Goal: Task Accomplishment & Management: Complete application form

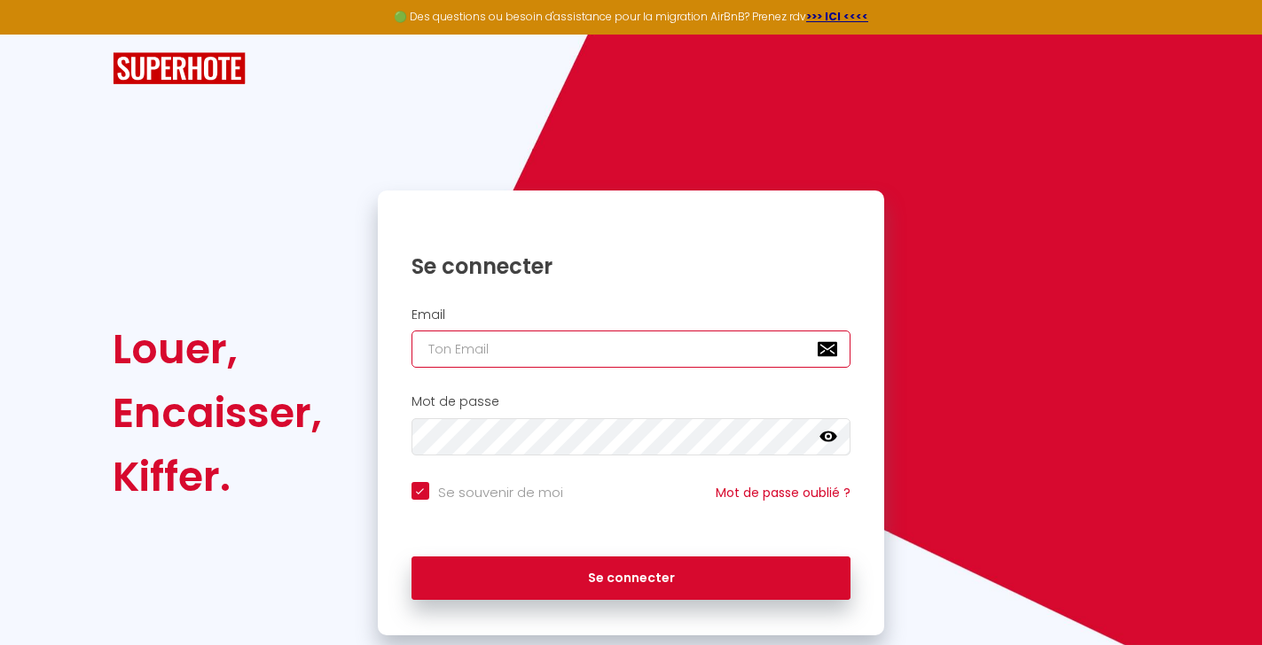
click at [560, 346] on input "email" at bounding box center [631, 349] width 440 height 37
type input "[EMAIL_ADDRESS][DOMAIN_NAME]"
checkbox input "true"
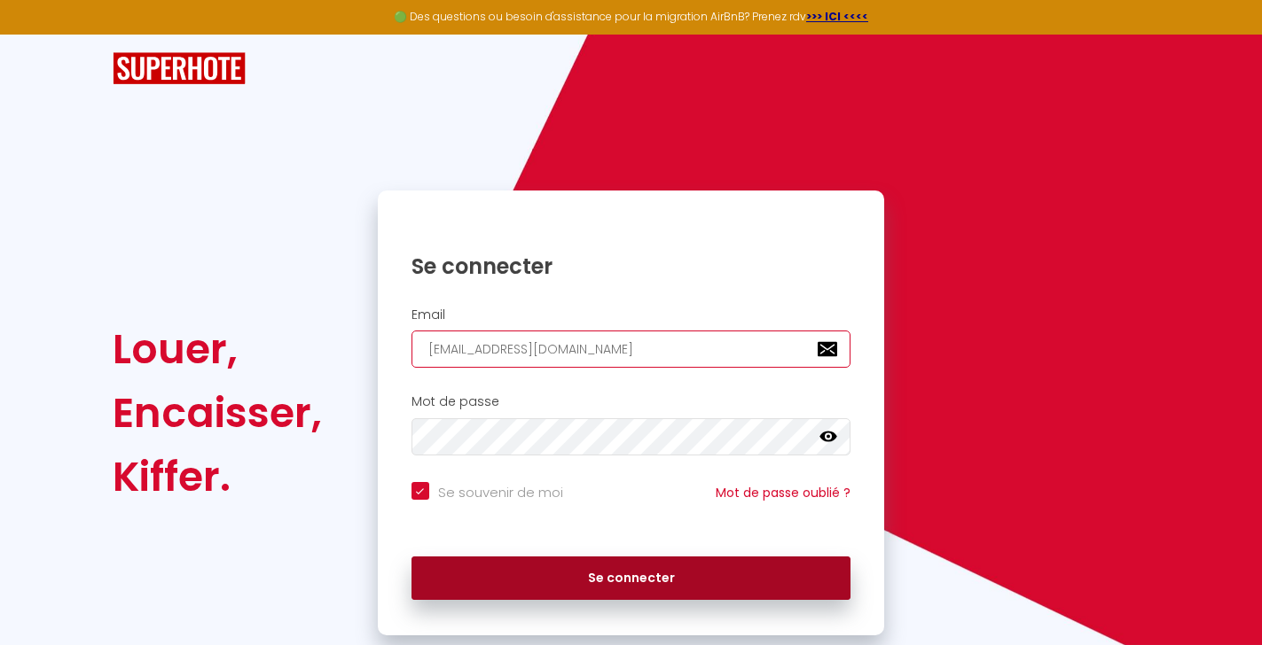
type input "[EMAIL_ADDRESS][DOMAIN_NAME]"
click at [679, 575] on button "Se connecter" at bounding box center [631, 579] width 440 height 44
checkbox input "true"
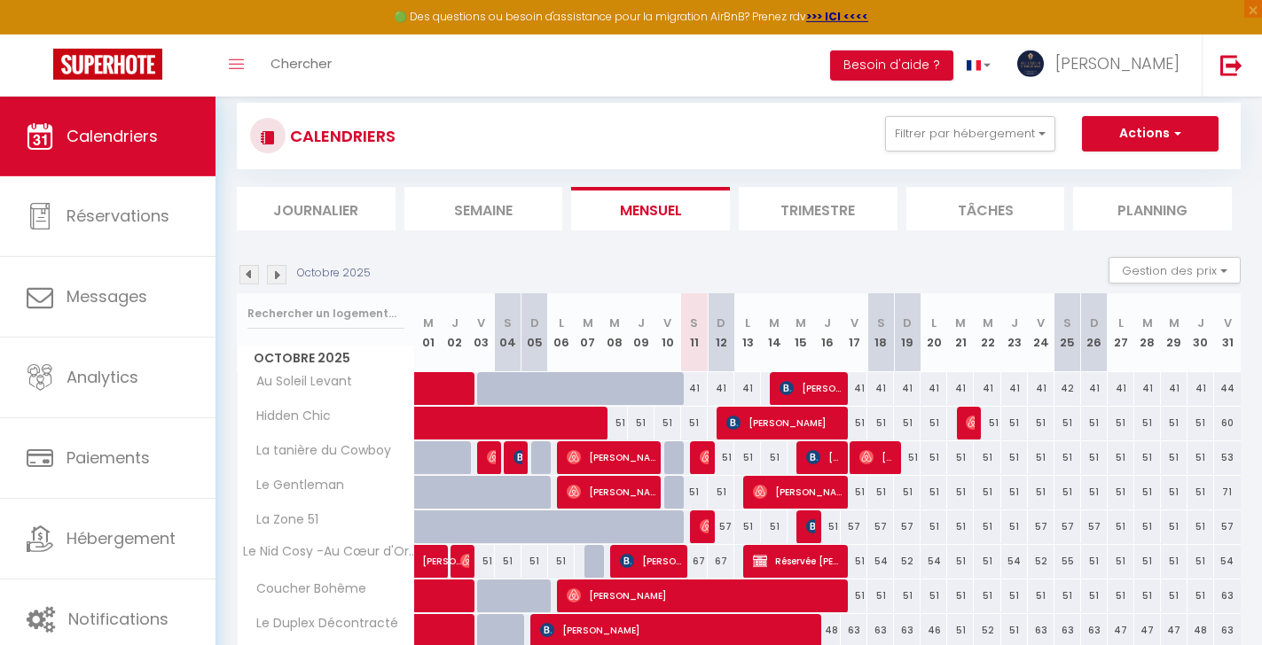
scroll to position [60, 0]
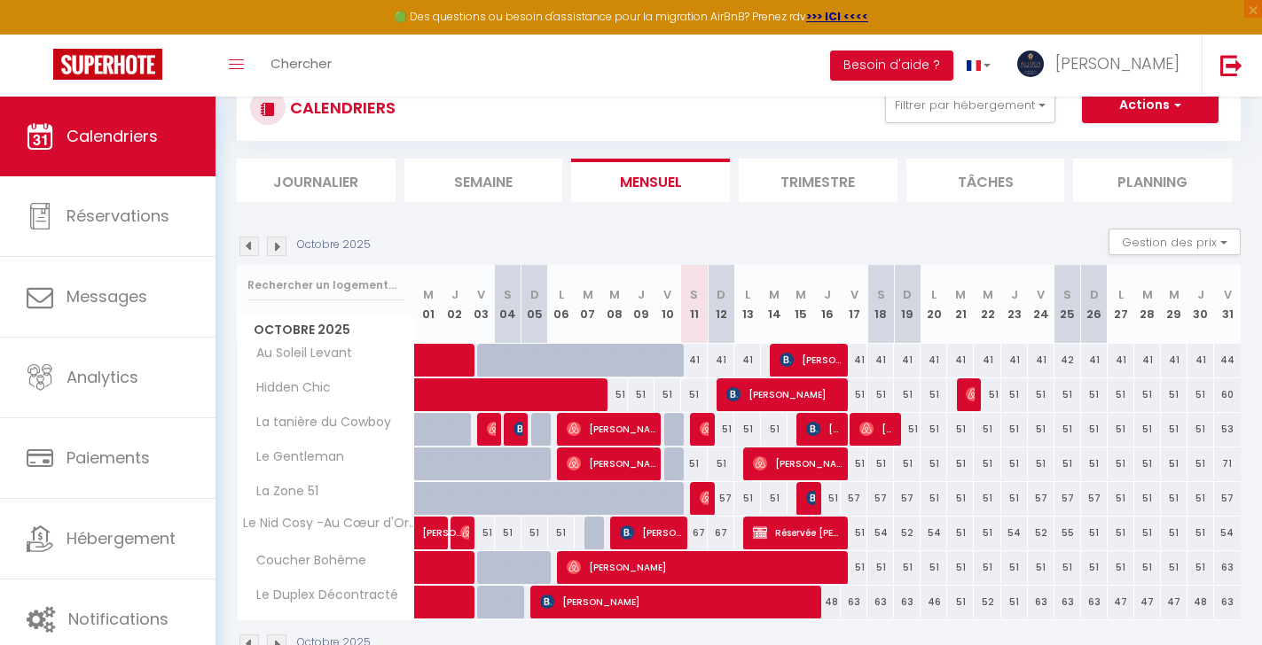
click at [825, 533] on span "Réservée [PERSON_NAME]" at bounding box center [797, 533] width 89 height 34
click at [0, 0] on div at bounding box center [0, 0] width 0 height 0
click at [809, 534] on span "Réservée [PERSON_NAME]" at bounding box center [797, 533] width 89 height 34
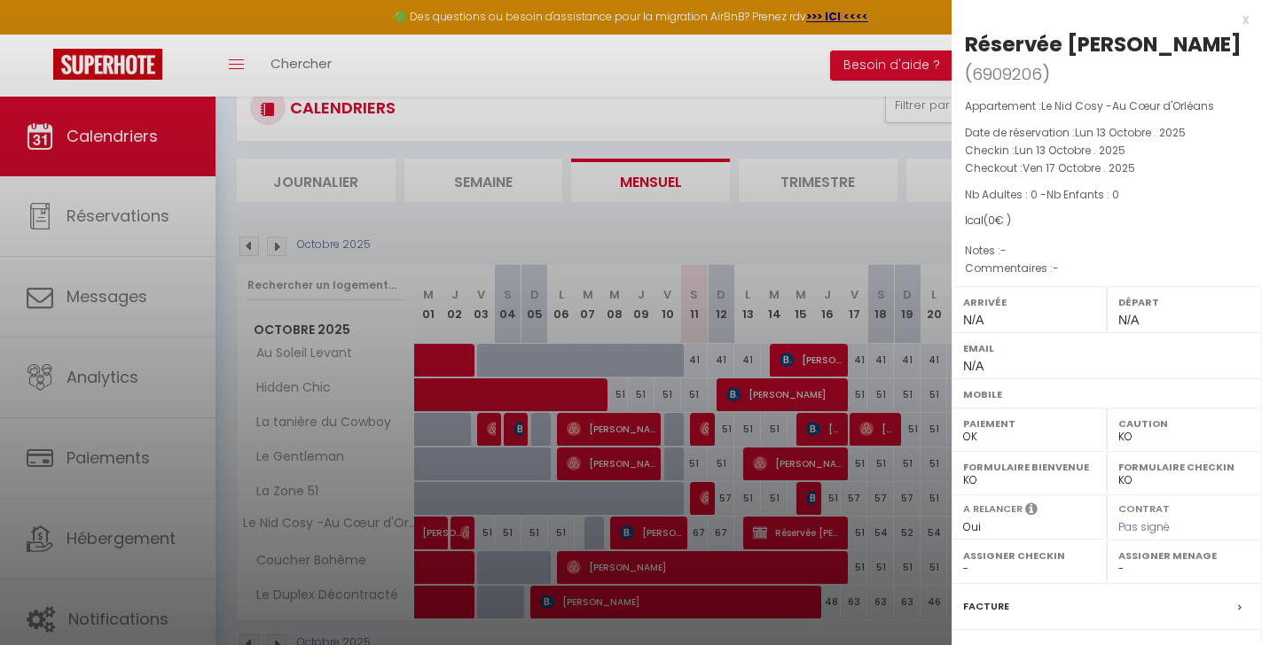
scroll to position [164, 0]
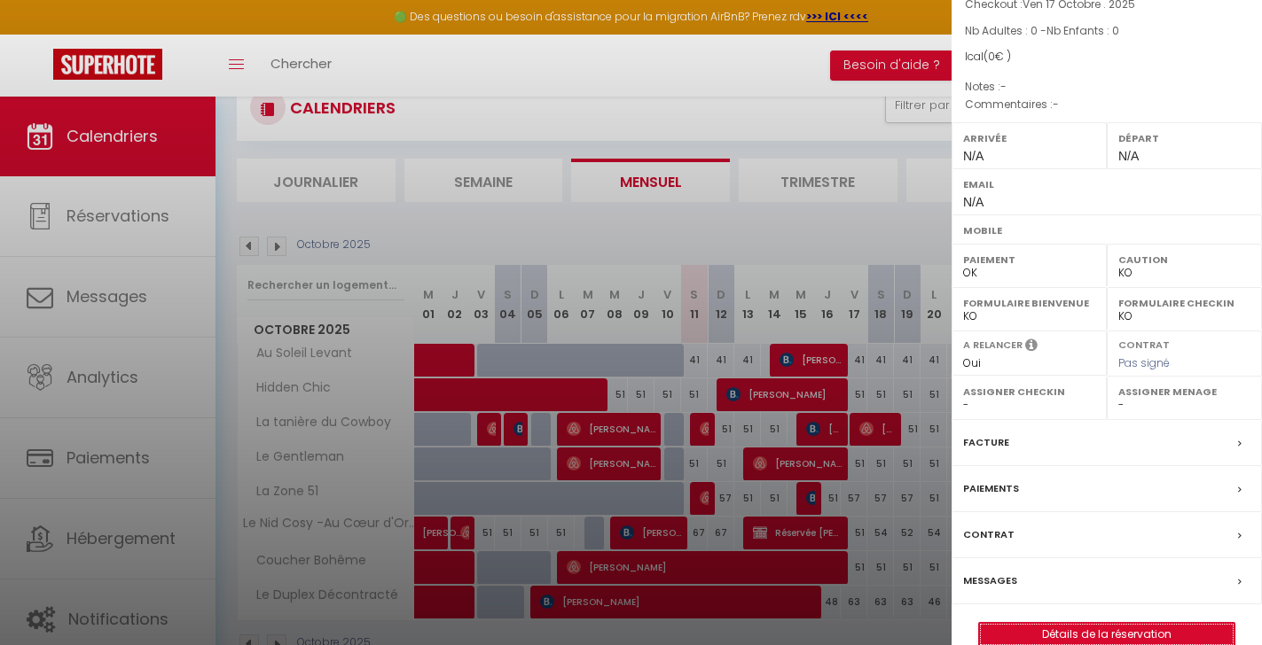
click at [1098, 623] on link "Détails de la réservation" at bounding box center [1106, 634] width 255 height 23
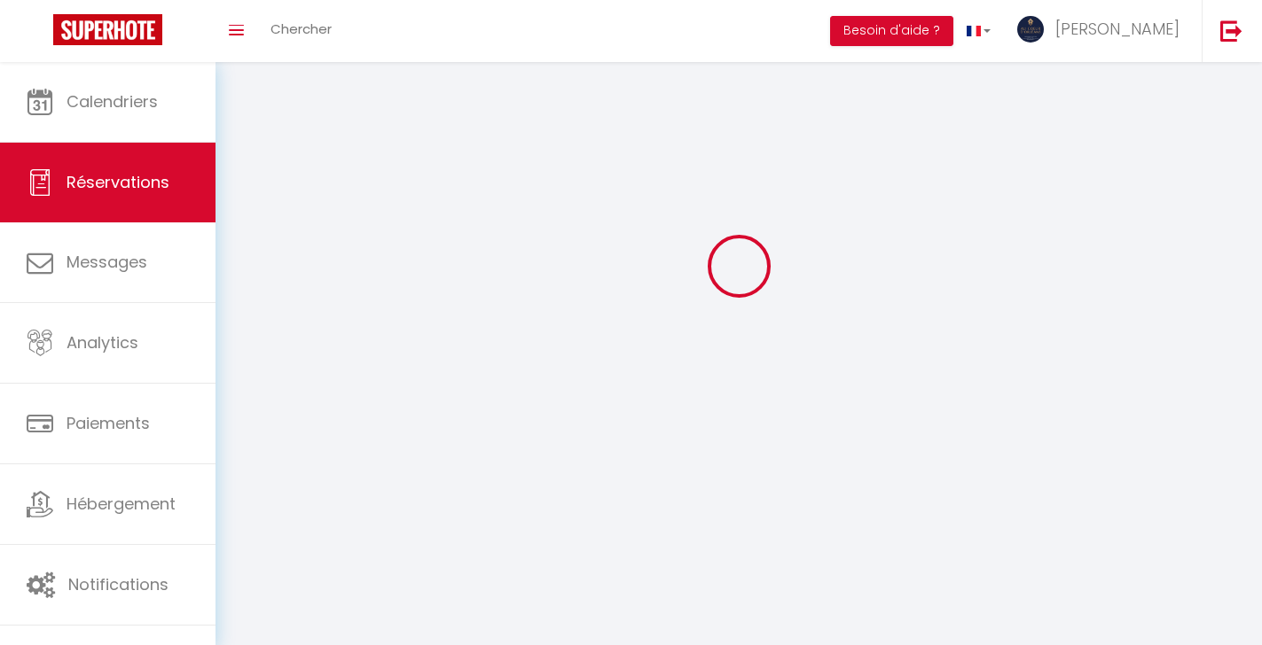
select select
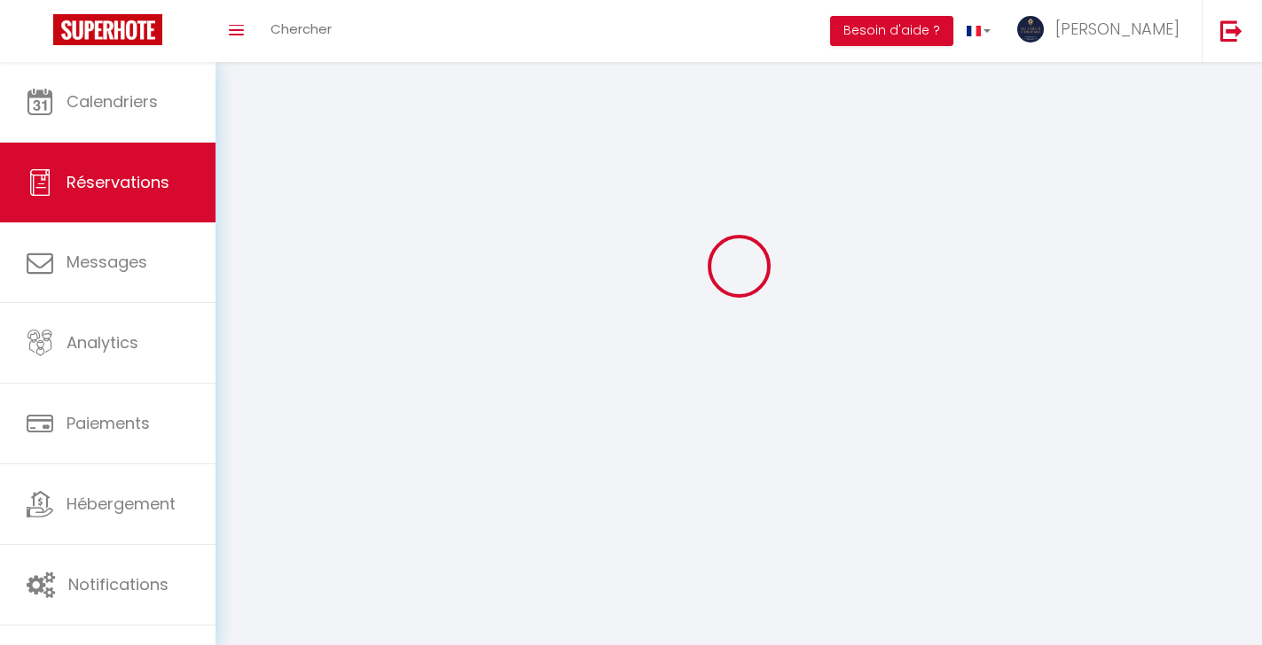
select select
checkbox input "false"
select select
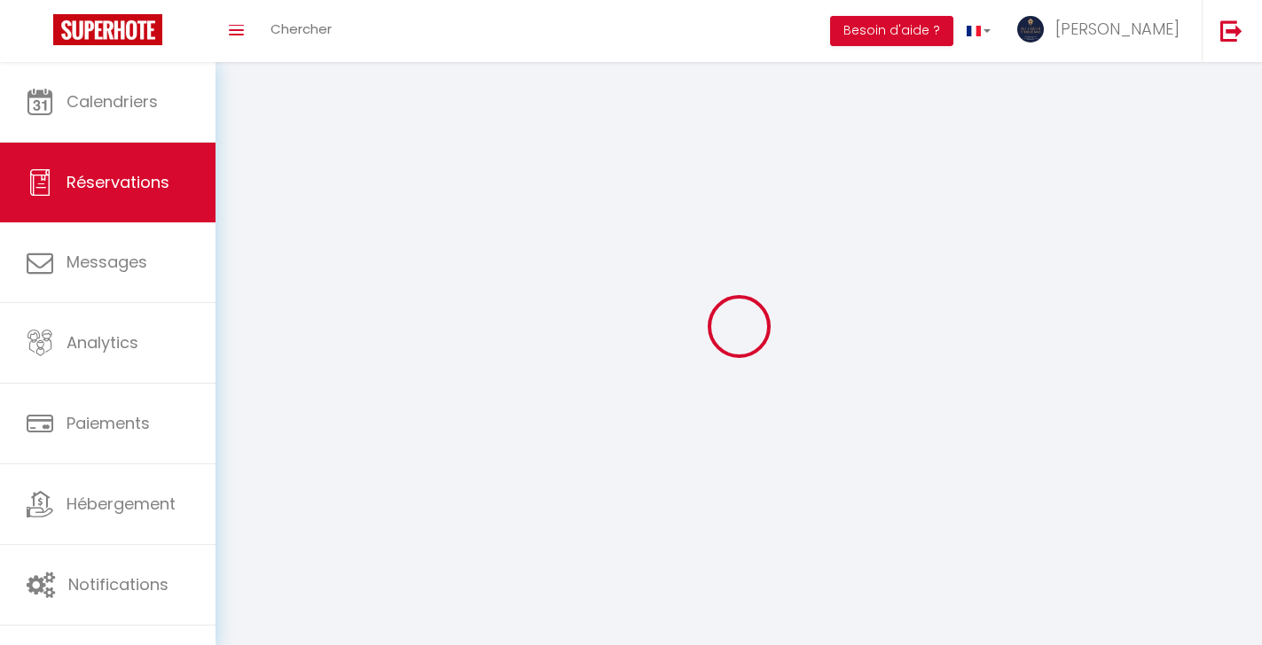
select select
checkbox input "false"
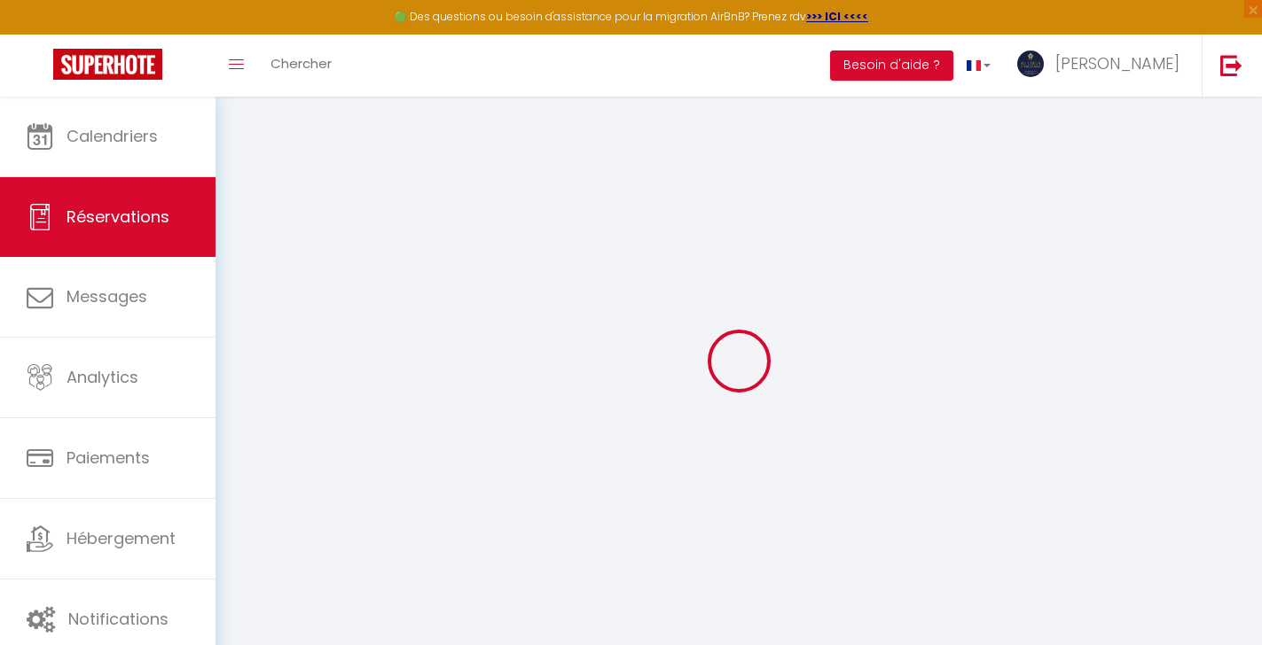
select select
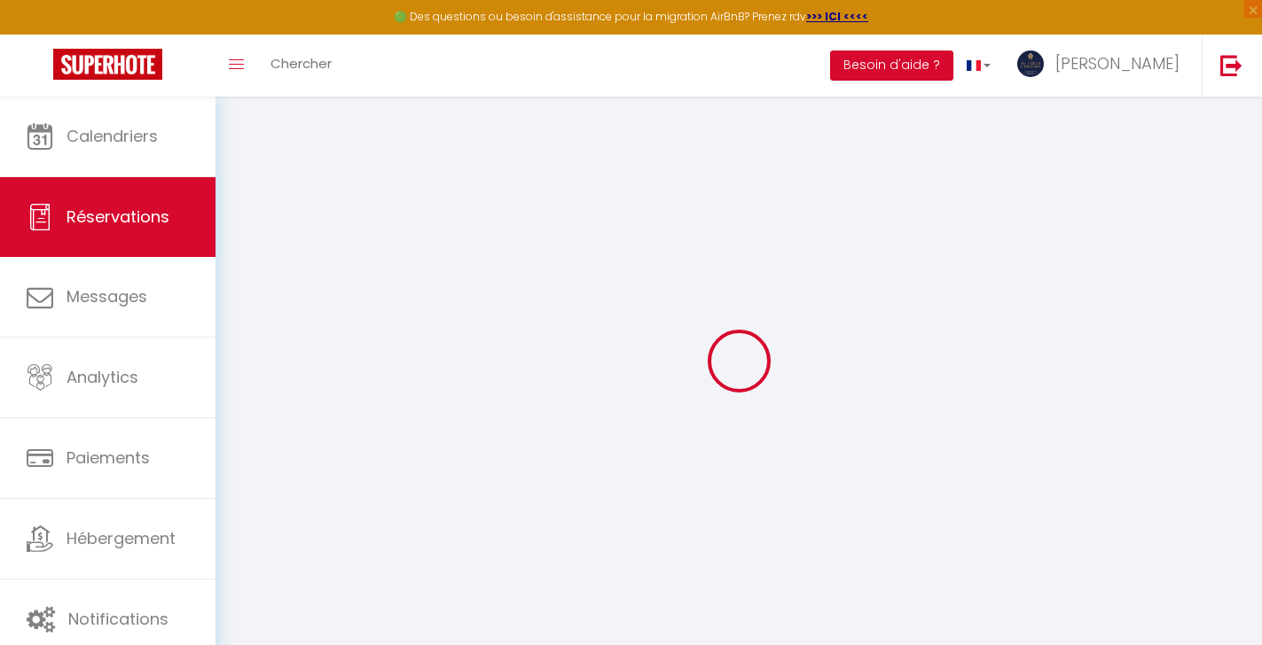
select select
checkbox input "false"
select select
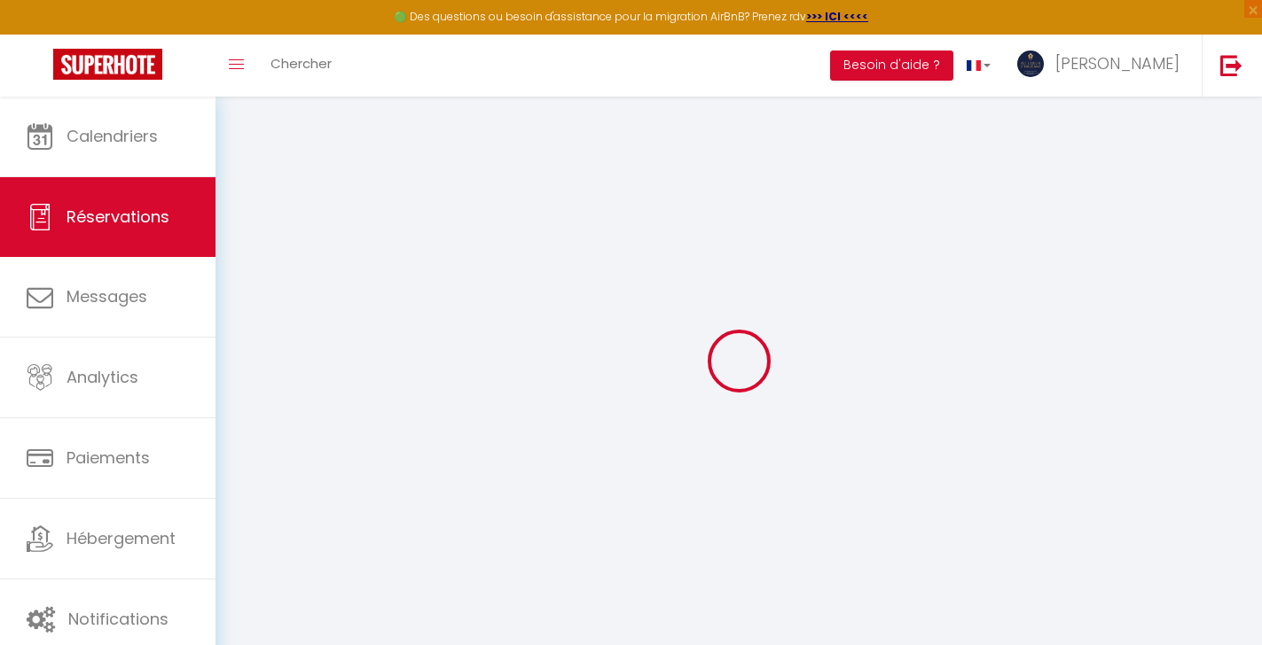
select select
checkbox input "false"
select select
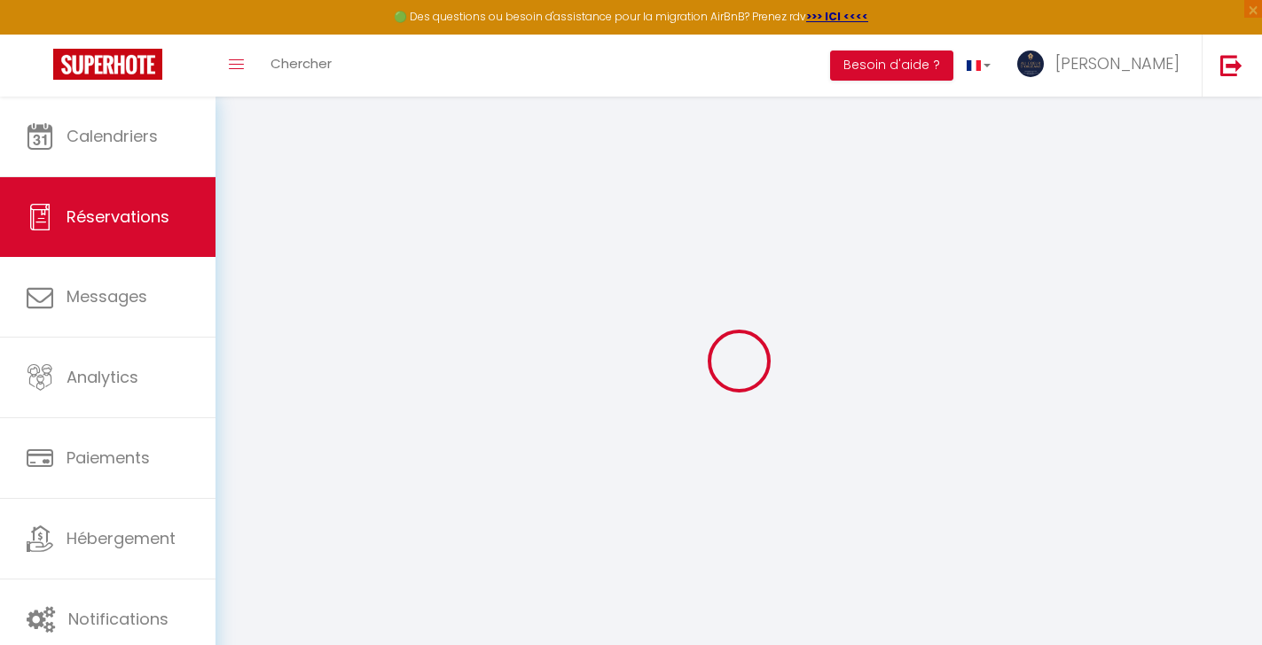
type input "Réservée"
type input "[PERSON_NAME]"
select select
select select "30892"
select select "1"
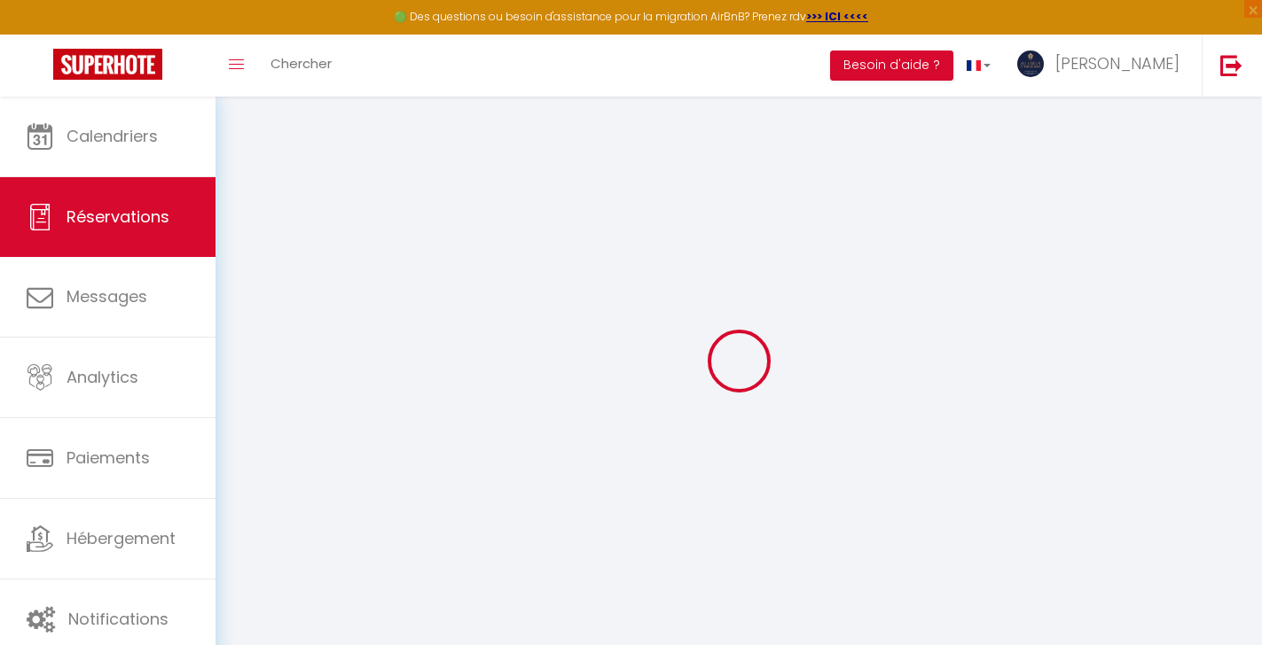
type input "Lun 13 Octobre 2025"
select select
type input "Ven 17 Octobre 2025"
select select
type input "0"
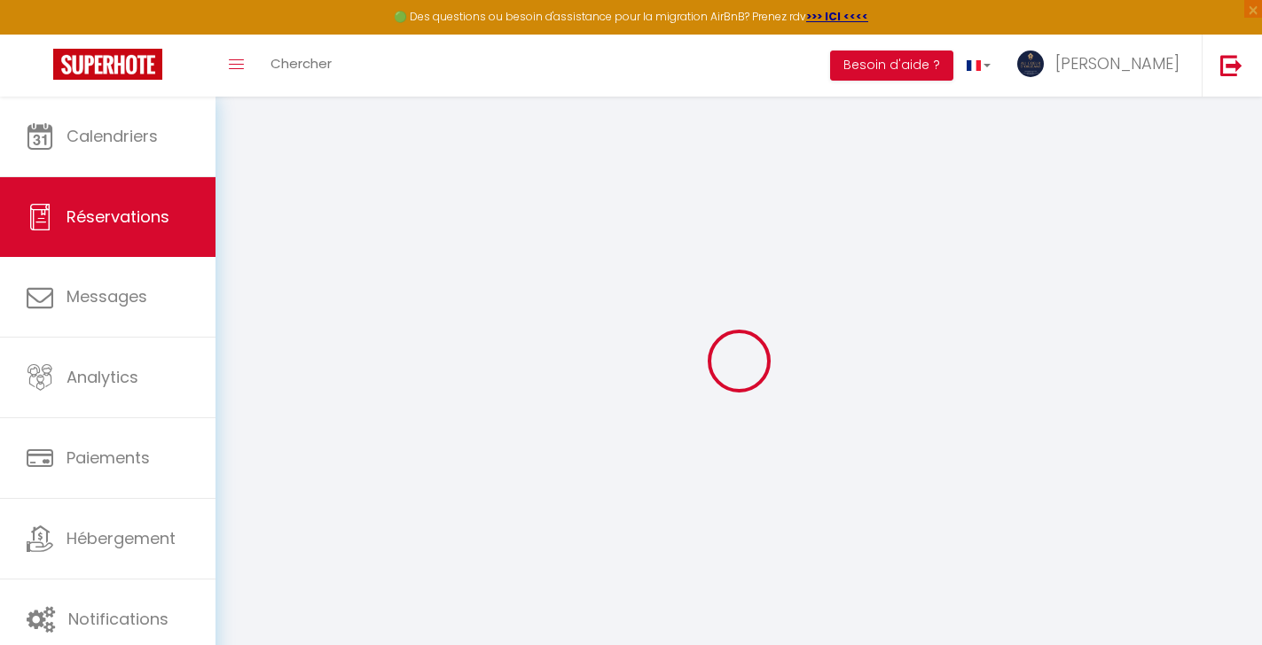
select select "12"
select select
checkbox input "false"
type input "0"
select select "73"
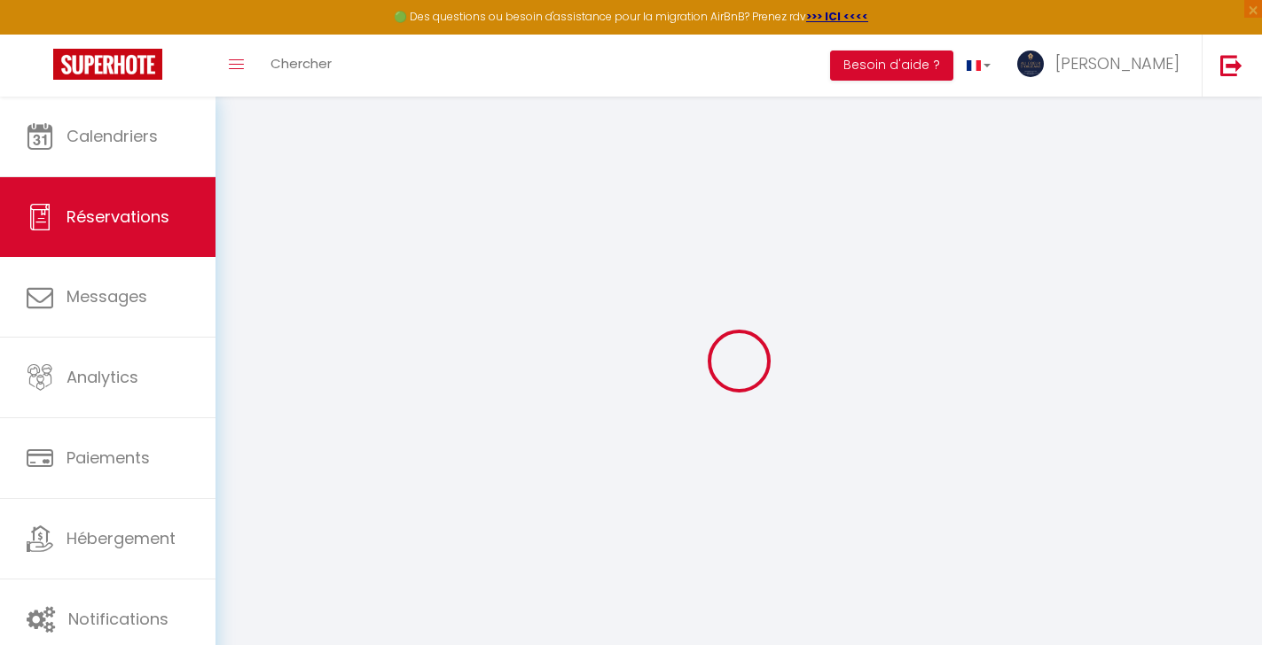
type input "0"
select select
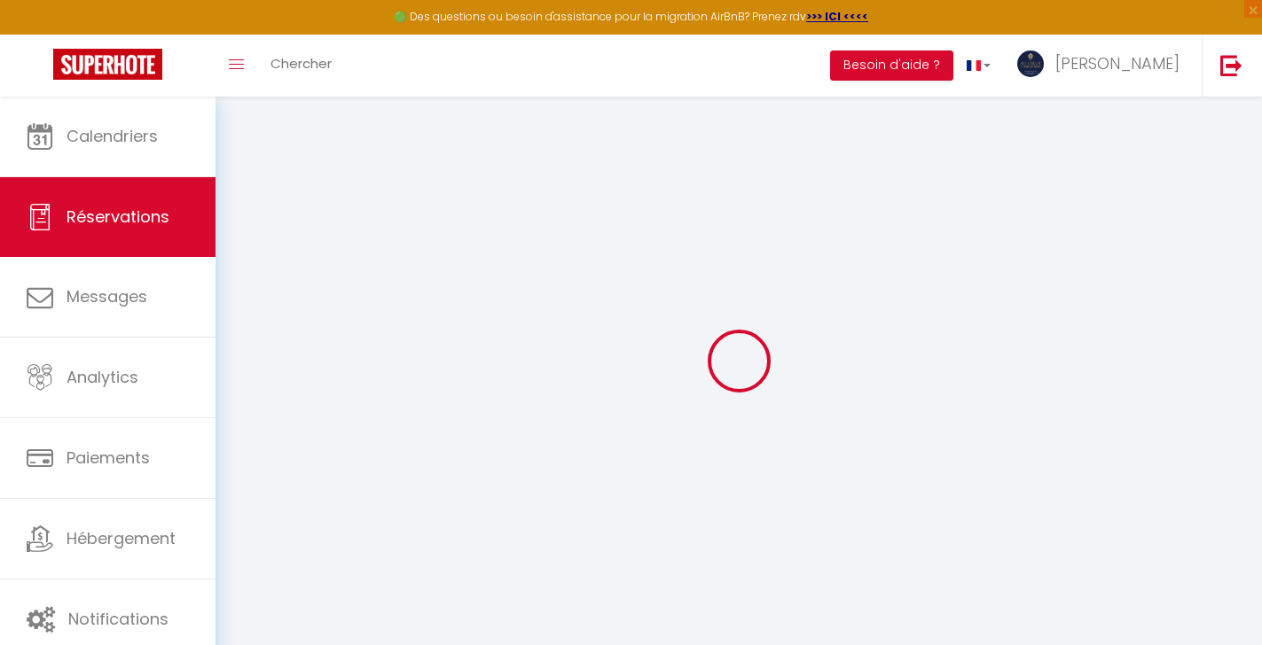
select select
select select "14"
checkbox input "false"
select select
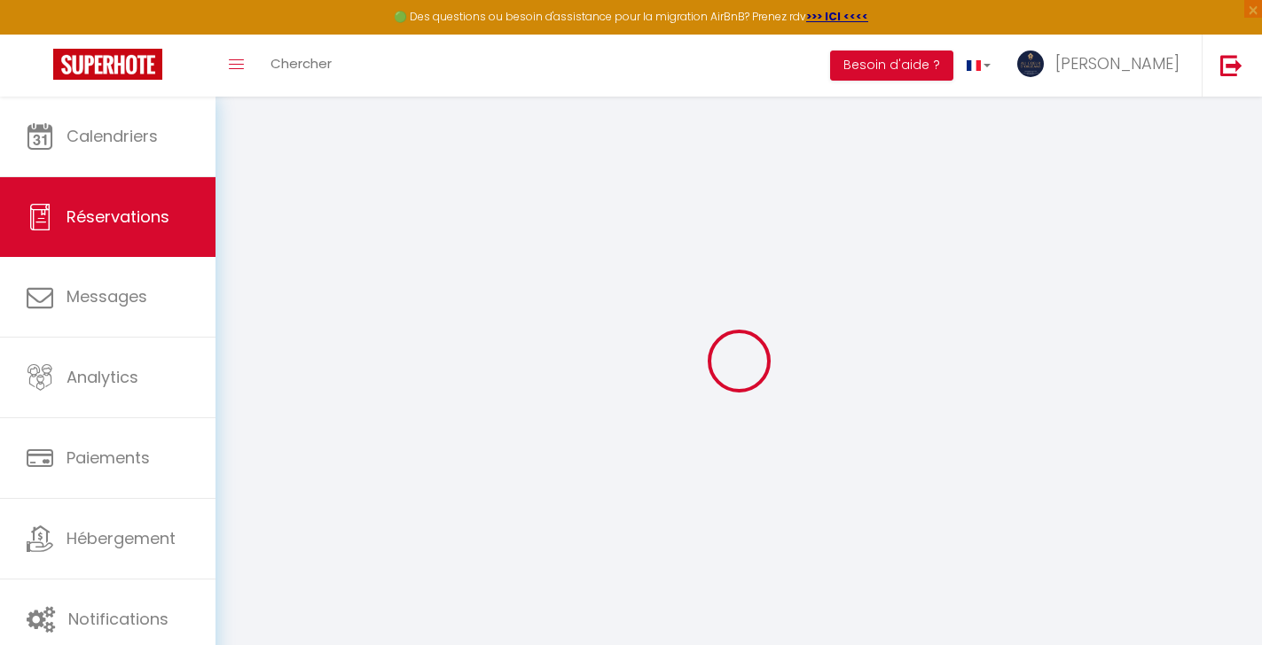
select select
checkbox input "false"
select select
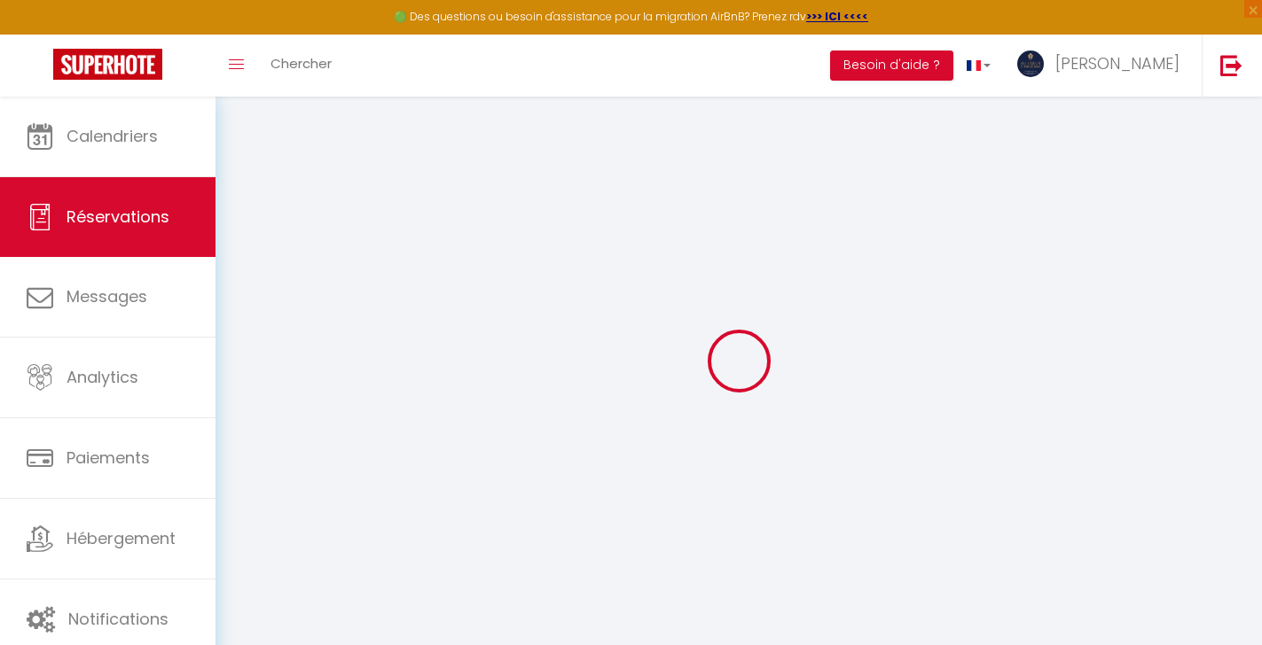
checkbox input "false"
select select
checkbox input "false"
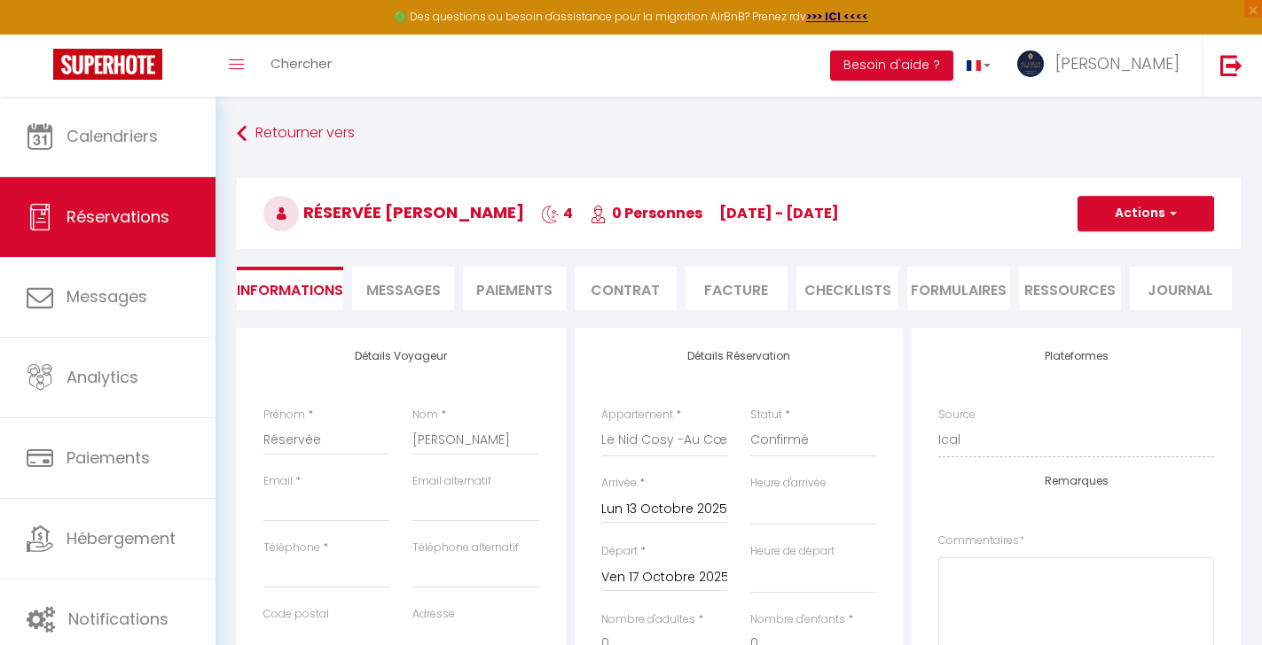
select select
checkbox input "false"
select select
drag, startPoint x: 335, startPoint y: 443, endPoint x: 218, endPoint y: 442, distance: 117.0
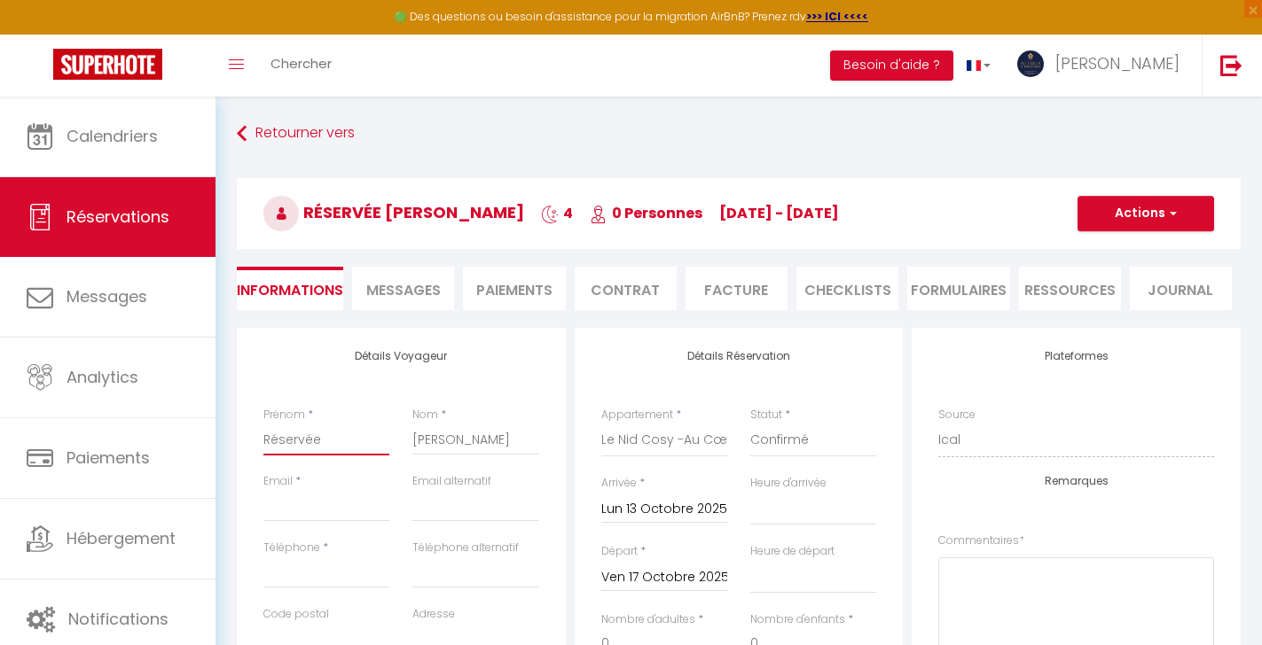
click at [263, 442] on input "Réservée" at bounding box center [326, 440] width 126 height 32
paste input "Di Graci"
type input "Di Graci"
select select
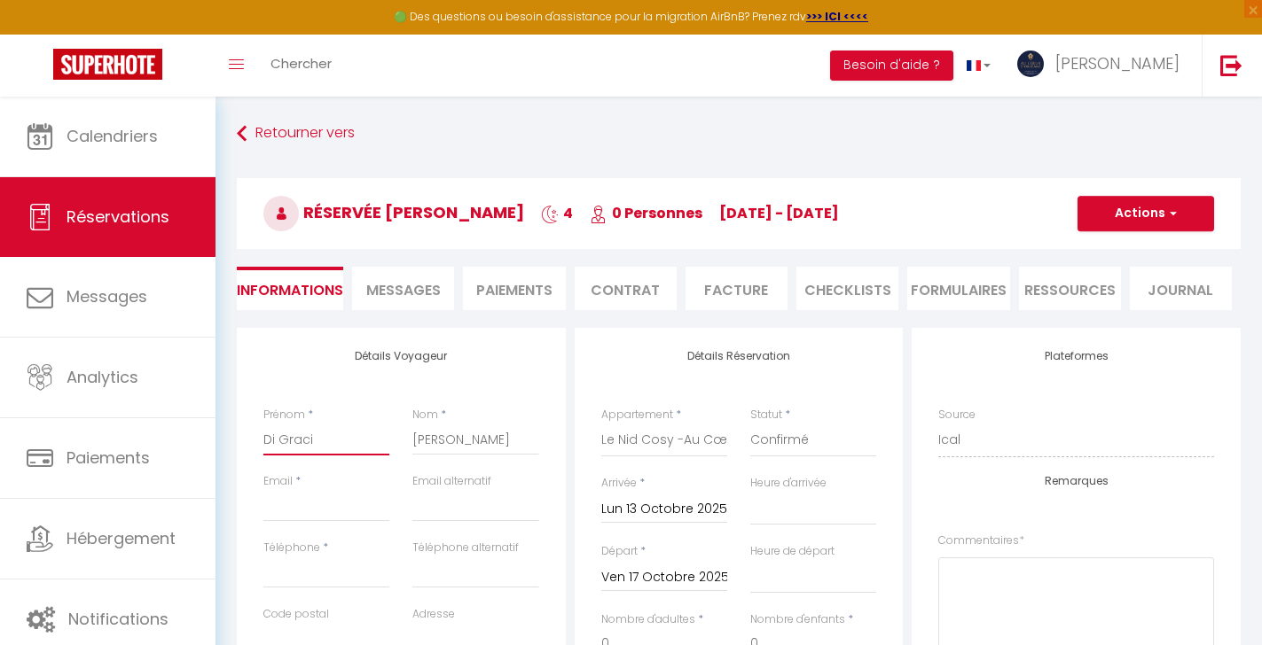
select select
checkbox input "false"
type input "Di Graci"
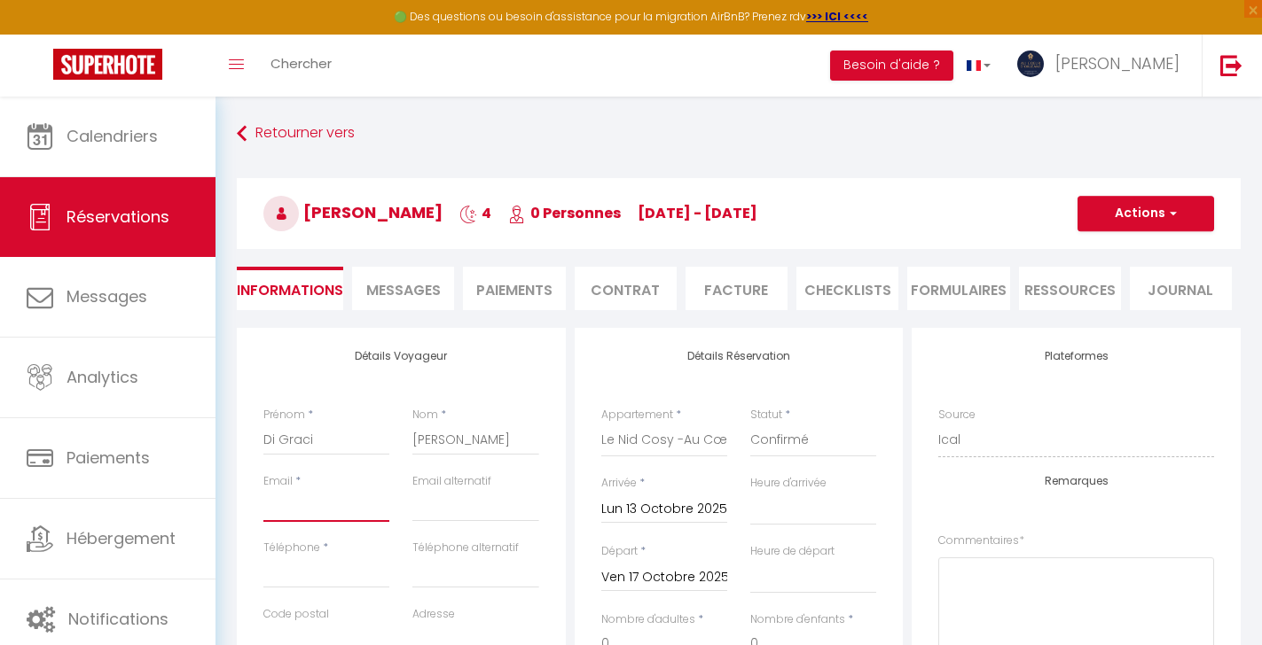
click at [284, 515] on input "Email client" at bounding box center [326, 506] width 126 height 32
paste input "[EMAIL_ADDRESS][DOMAIN_NAME]"
type input "[EMAIL_ADDRESS][DOMAIN_NAME]"
select select
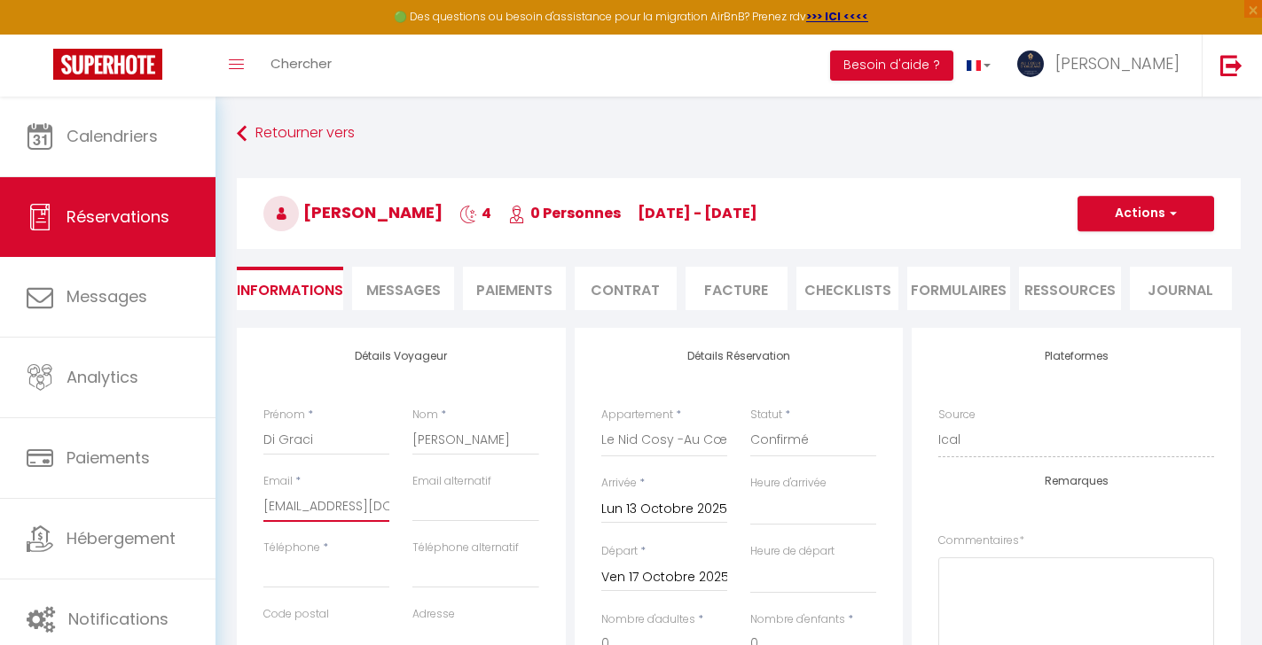
select select
checkbox input "false"
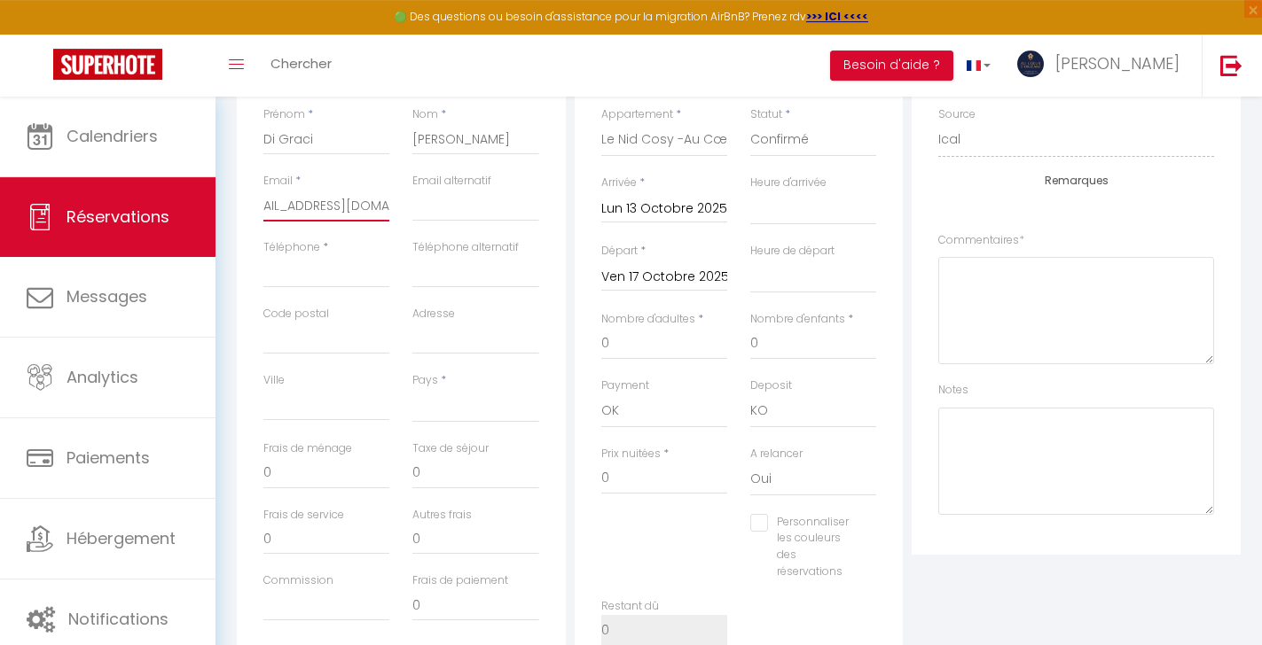
scroll to position [301, 0]
type input "[EMAIL_ADDRESS][DOMAIN_NAME]"
click at [335, 269] on input "Téléphone" at bounding box center [326, 271] width 126 height 32
paste input "[PHONE_NUMBER]"
type input "[PHONE_NUMBER]"
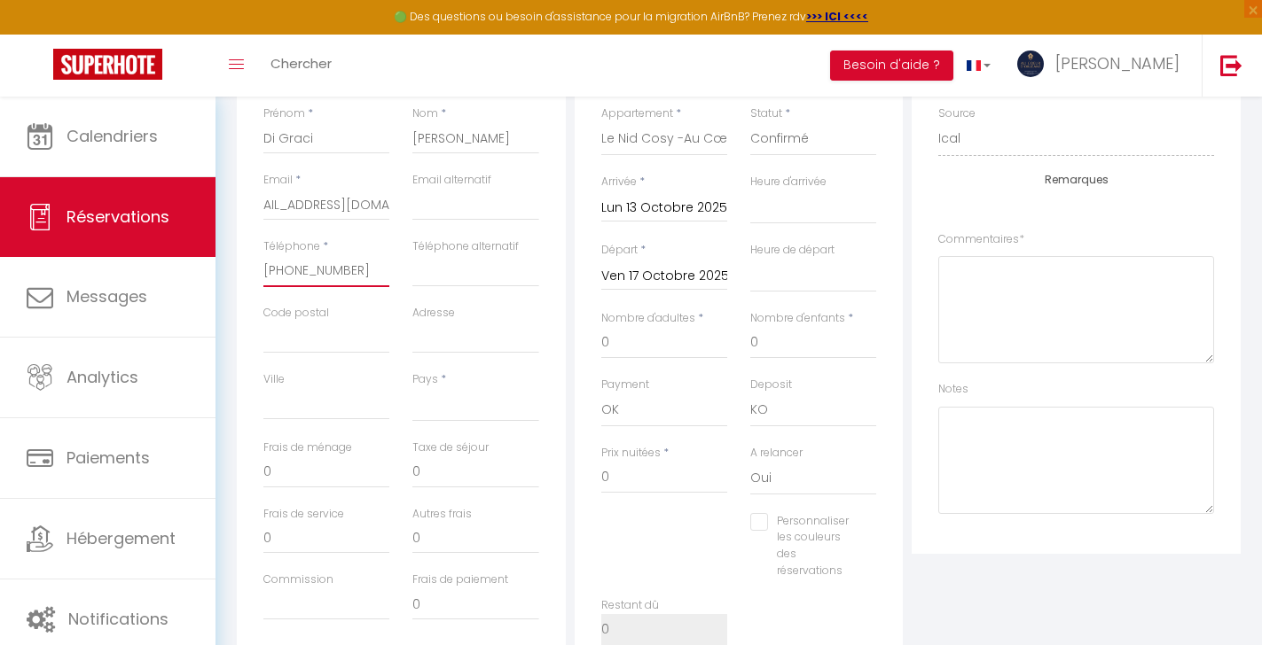
select select
checkbox input "false"
type input "[PHONE_NUMBER]"
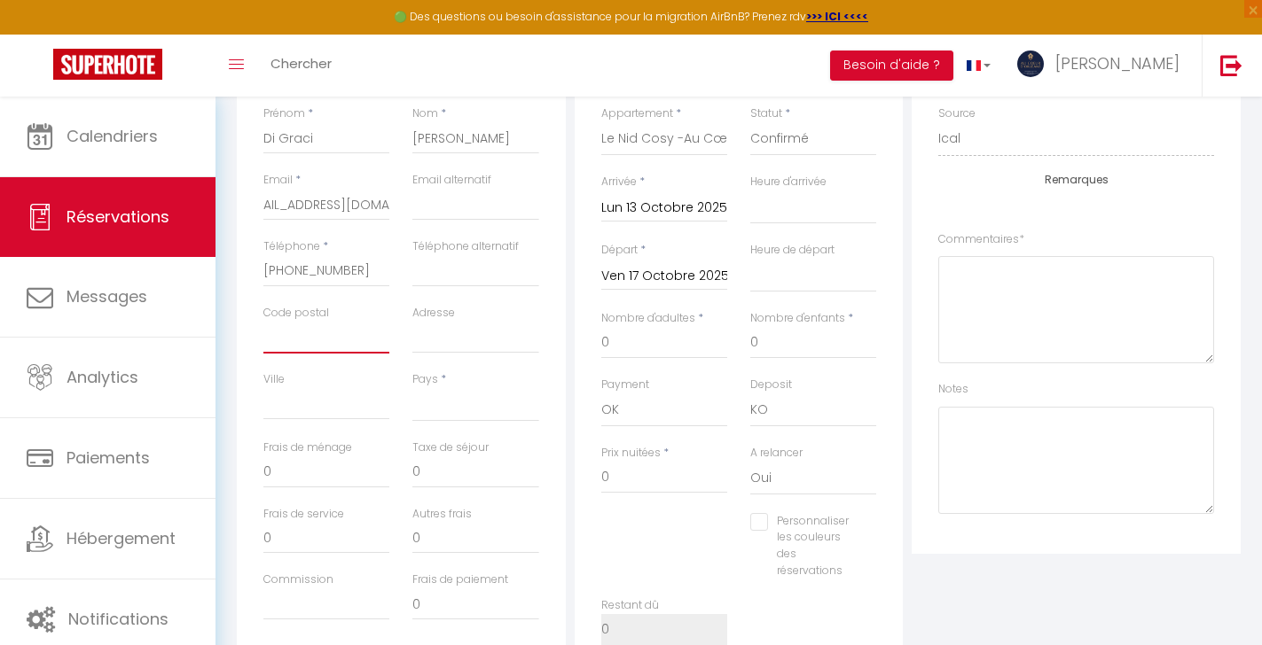
click at [322, 340] on input "Code postal" at bounding box center [326, 338] width 126 height 32
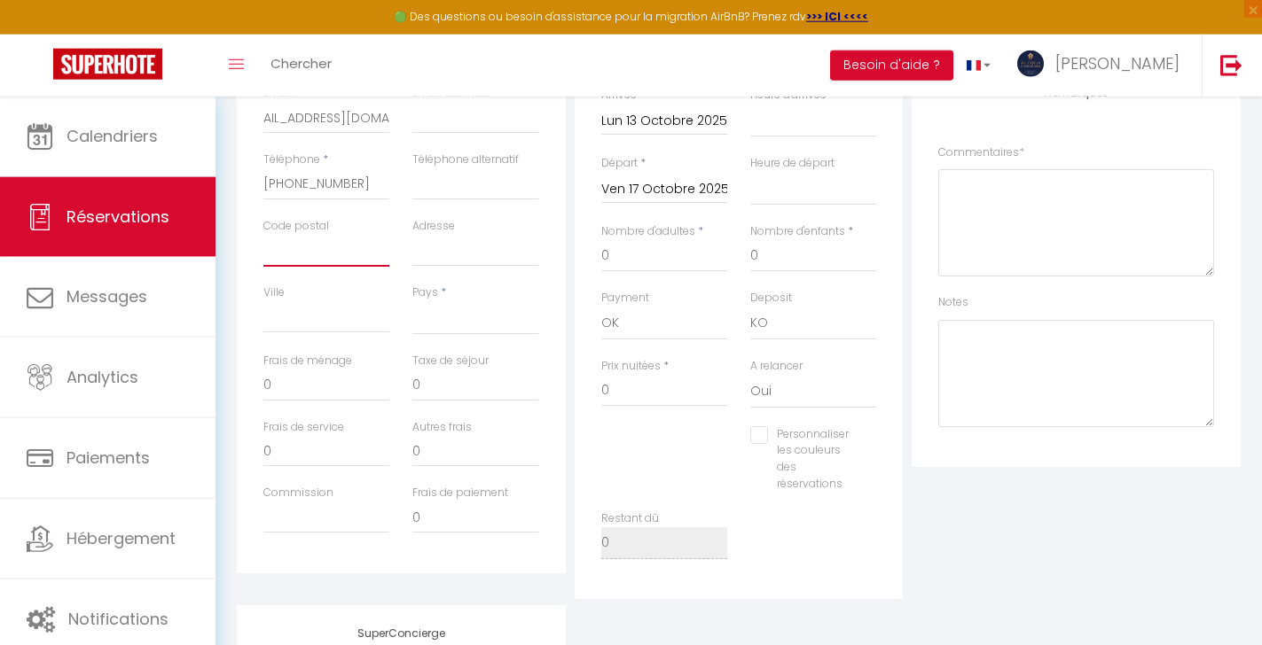
scroll to position [345, 0]
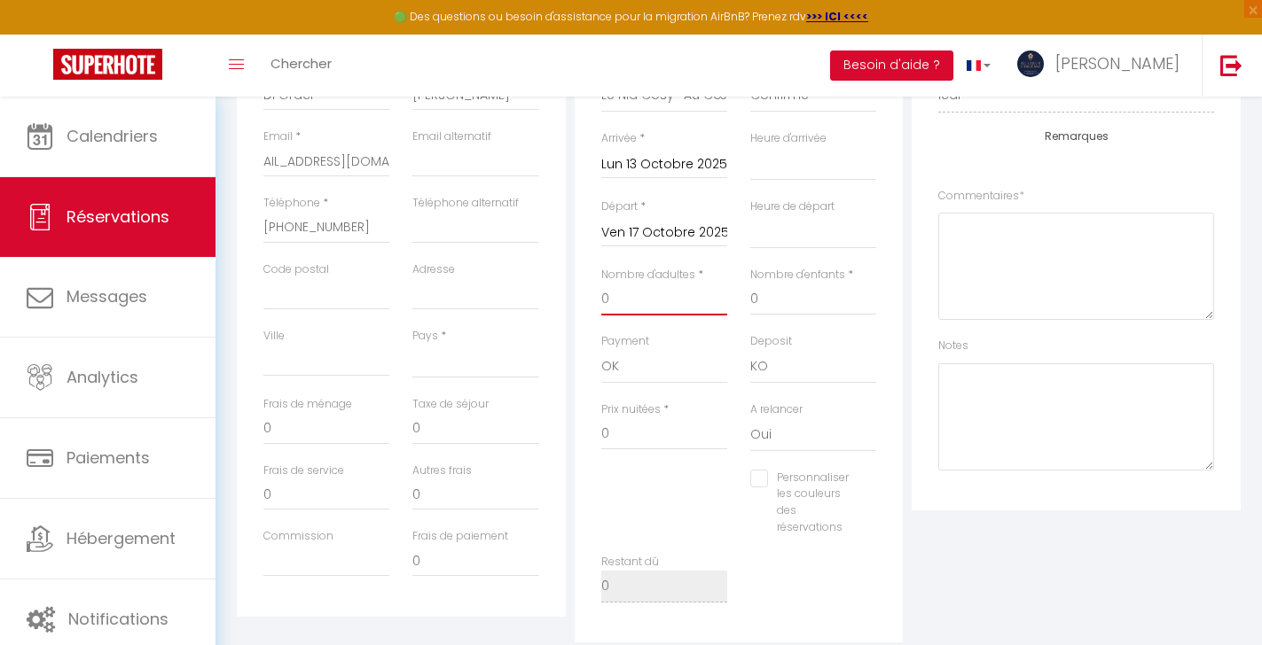
drag, startPoint x: 637, startPoint y: 300, endPoint x: 297, endPoint y: 282, distance: 340.0
click at [601, 289] on input "0" at bounding box center [664, 300] width 126 height 32
type input "1"
select select
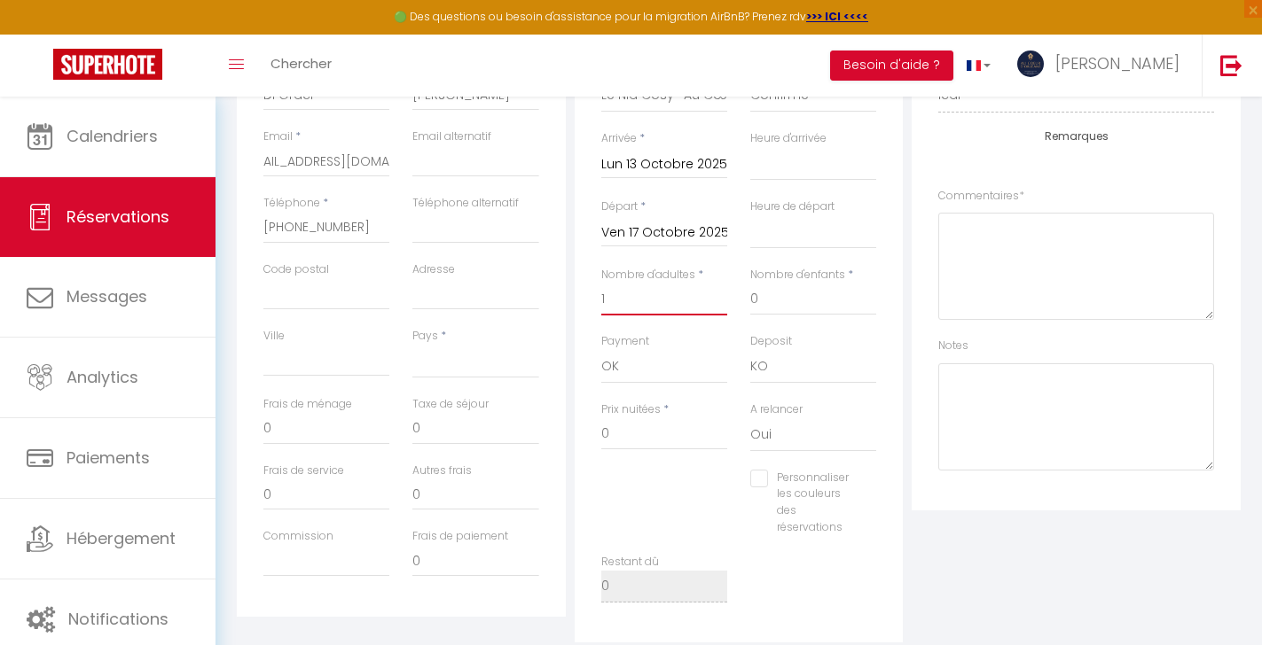
select select
checkbox input "false"
select select
type input "39"
type input "10.2"
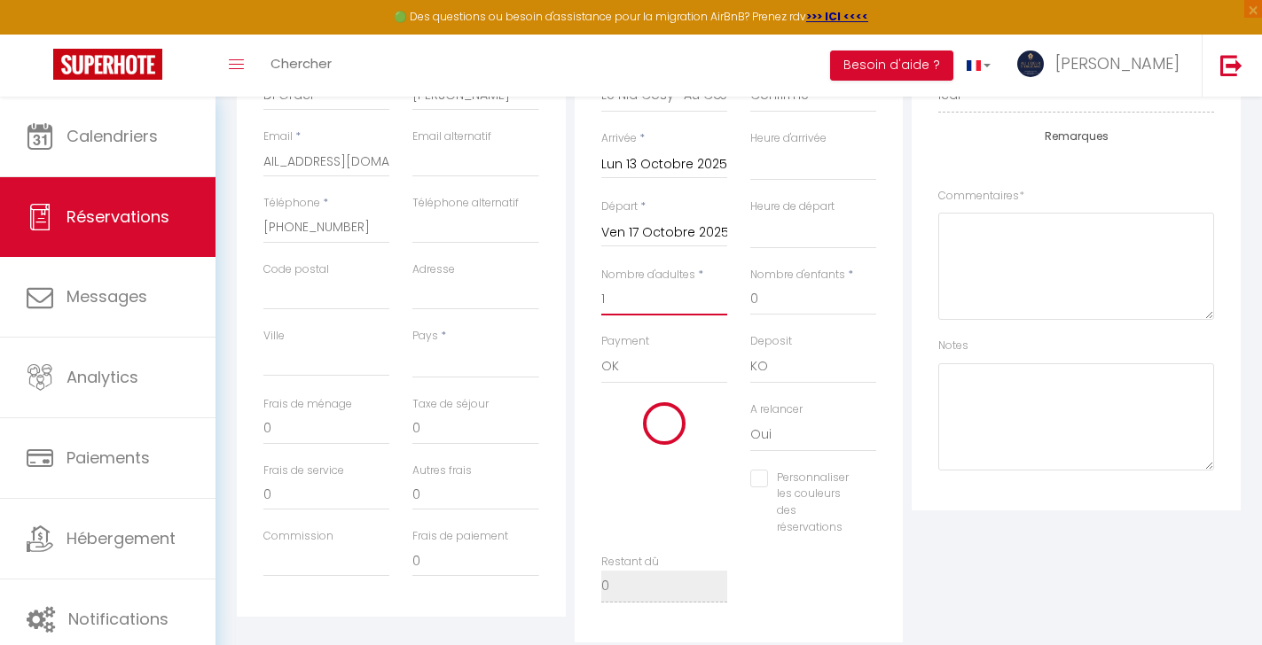
select select
type input "204"
checkbox input "false"
type input "1"
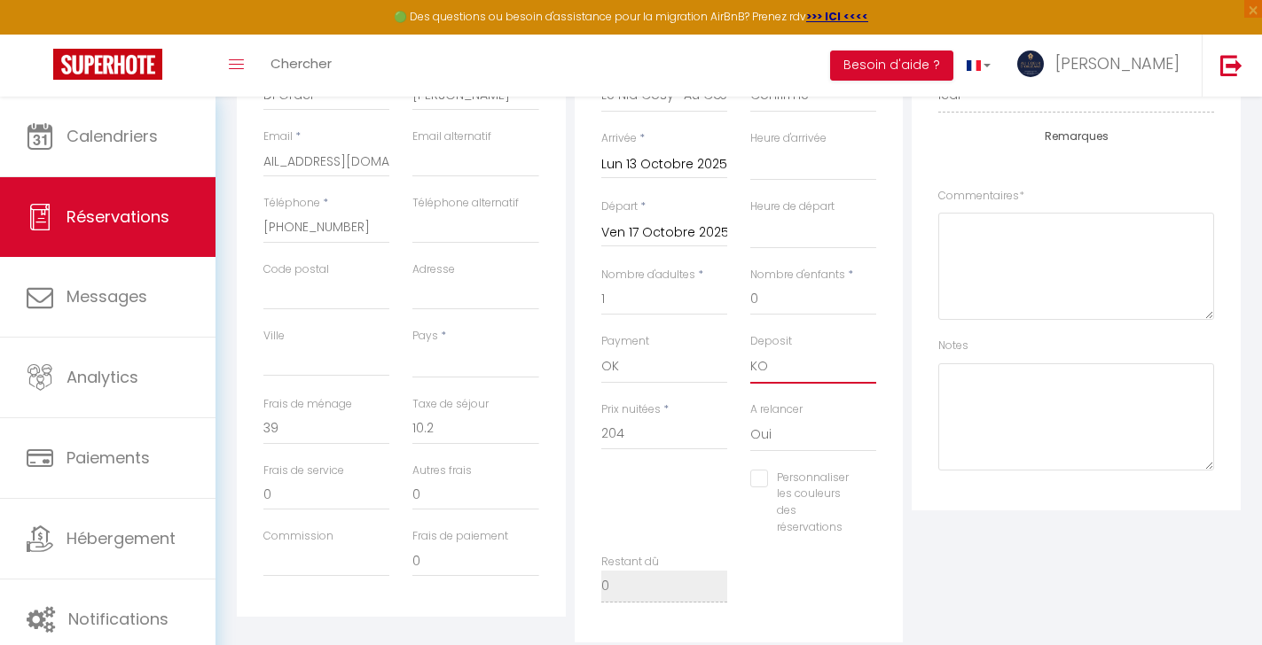
click at [750, 350] on select "OK KO" at bounding box center [813, 367] width 126 height 34
select select "15"
click option "OK" at bounding box center [0, 0] width 0 height 0
select select
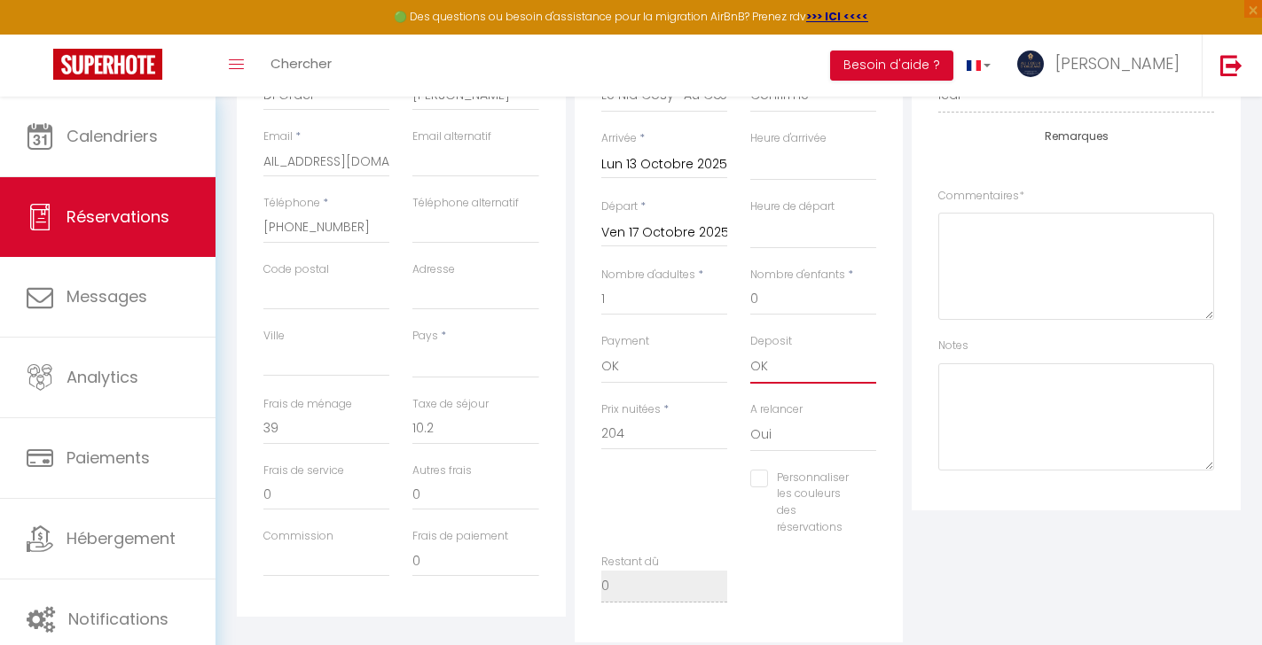
select select
checkbox input "false"
click at [911, 360] on div "Plateformes Source Direct [DOMAIN_NAME] [DOMAIN_NAME] Chalet montagne Expedia G…" at bounding box center [1076, 313] width 338 height 660
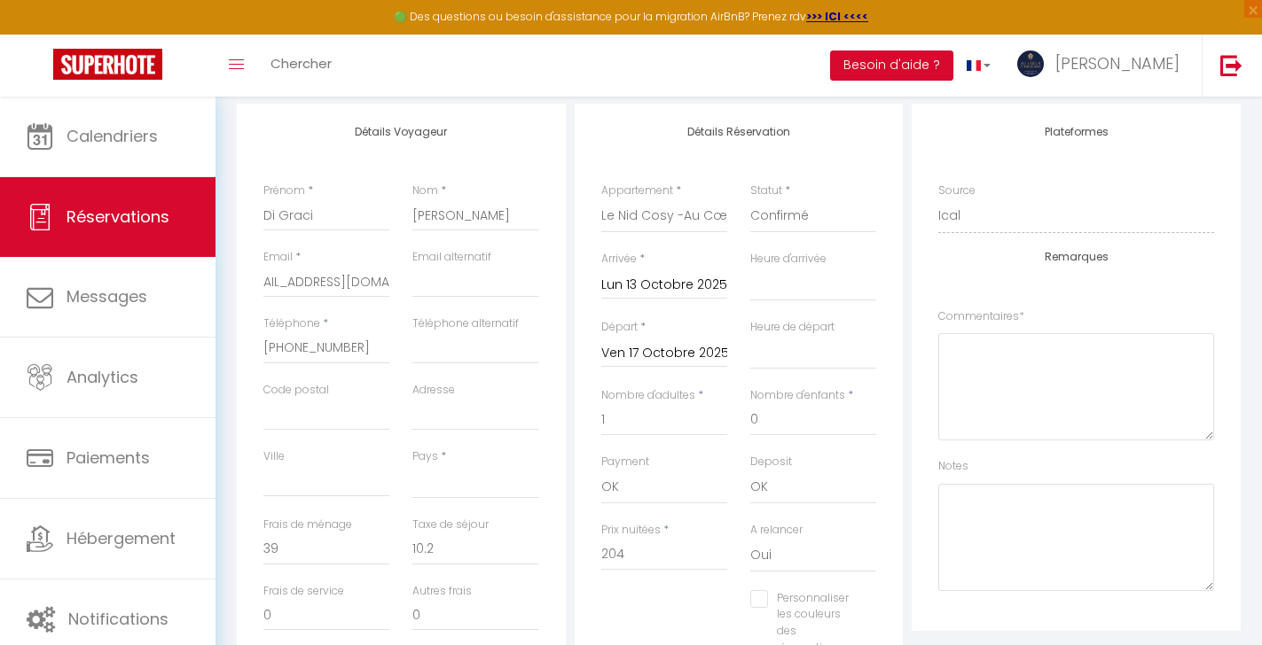
scroll to position [285, 0]
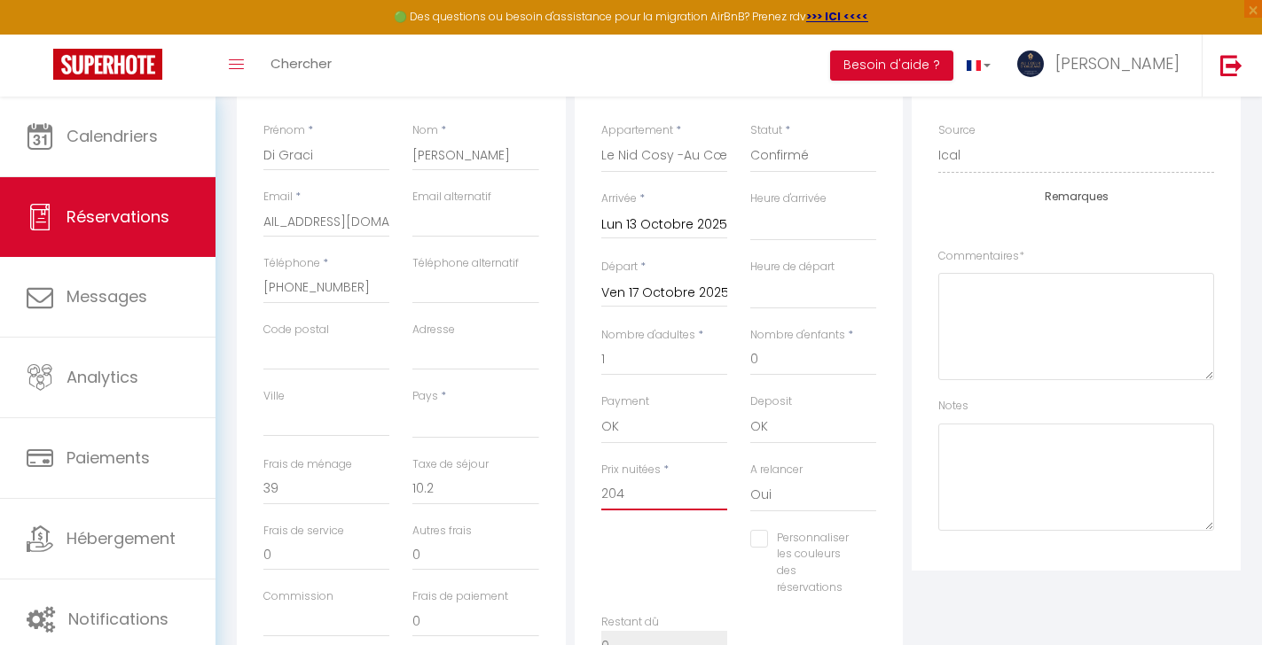
drag, startPoint x: 658, startPoint y: 501, endPoint x: 416, endPoint y: 483, distance: 242.7
click at [601, 483] on input "204" at bounding box center [664, 495] width 126 height 32
type input "2"
select select
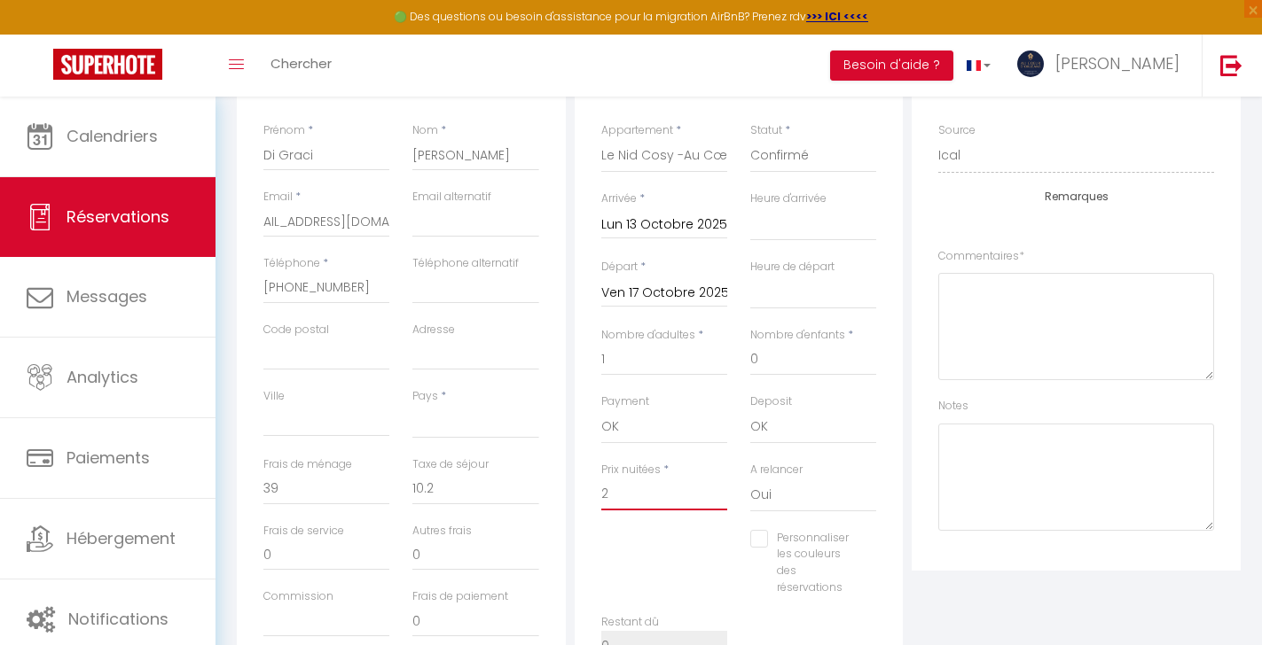
select select
checkbox input "false"
type input "23"
select select
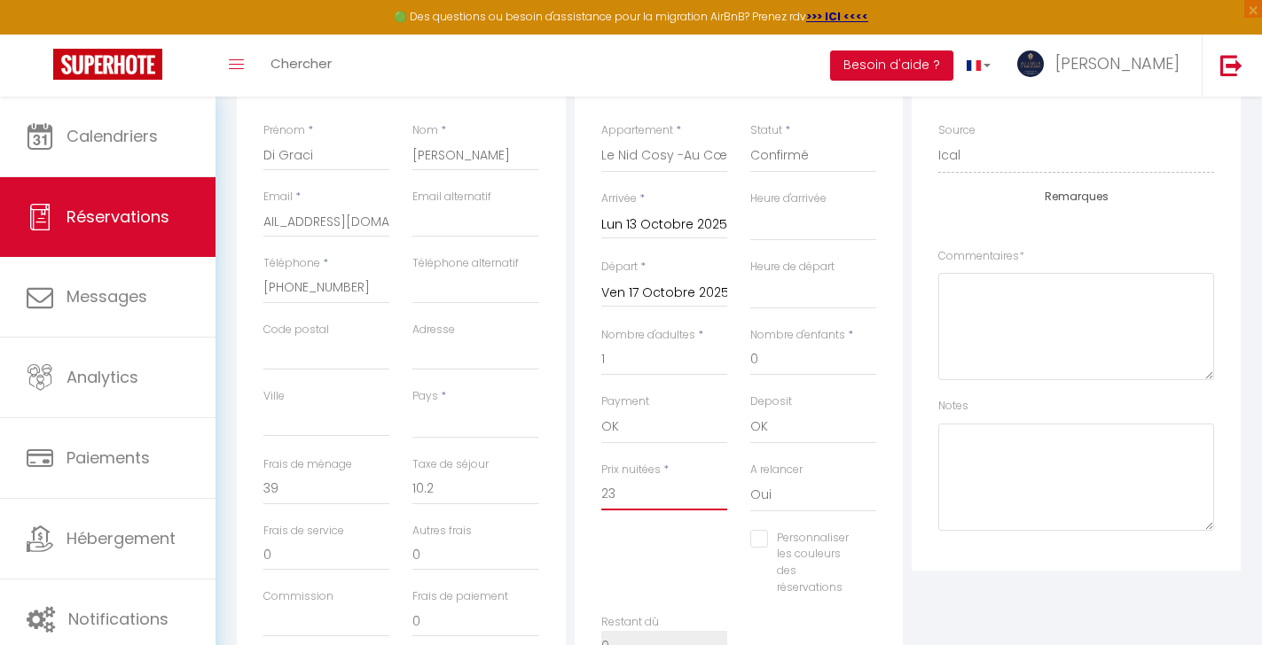
select select
checkbox input "false"
type input "232"
select select
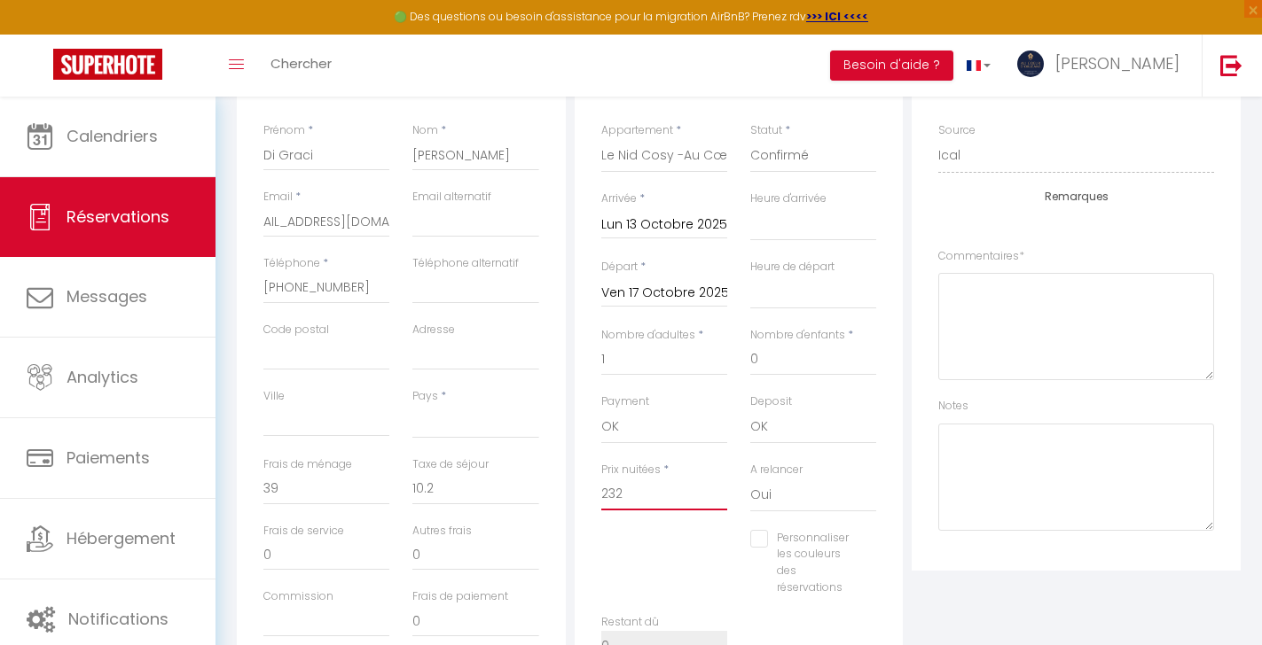
select select
checkbox input "false"
type input "232"
select select
type input "0"
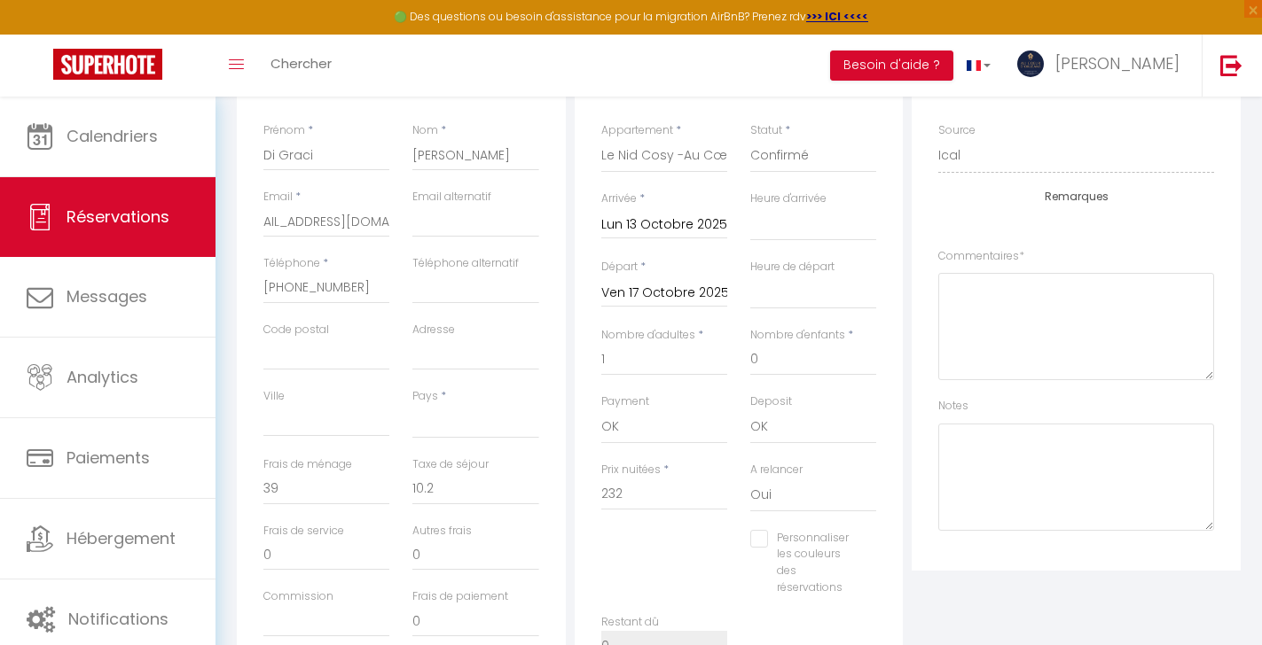
type input "0"
select select
checkbox input "false"
click at [919, 502] on div "Plateformes Source Direct [DOMAIN_NAME] [DOMAIN_NAME] Chalet montagne Expedia G…" at bounding box center [1075, 307] width 329 height 528
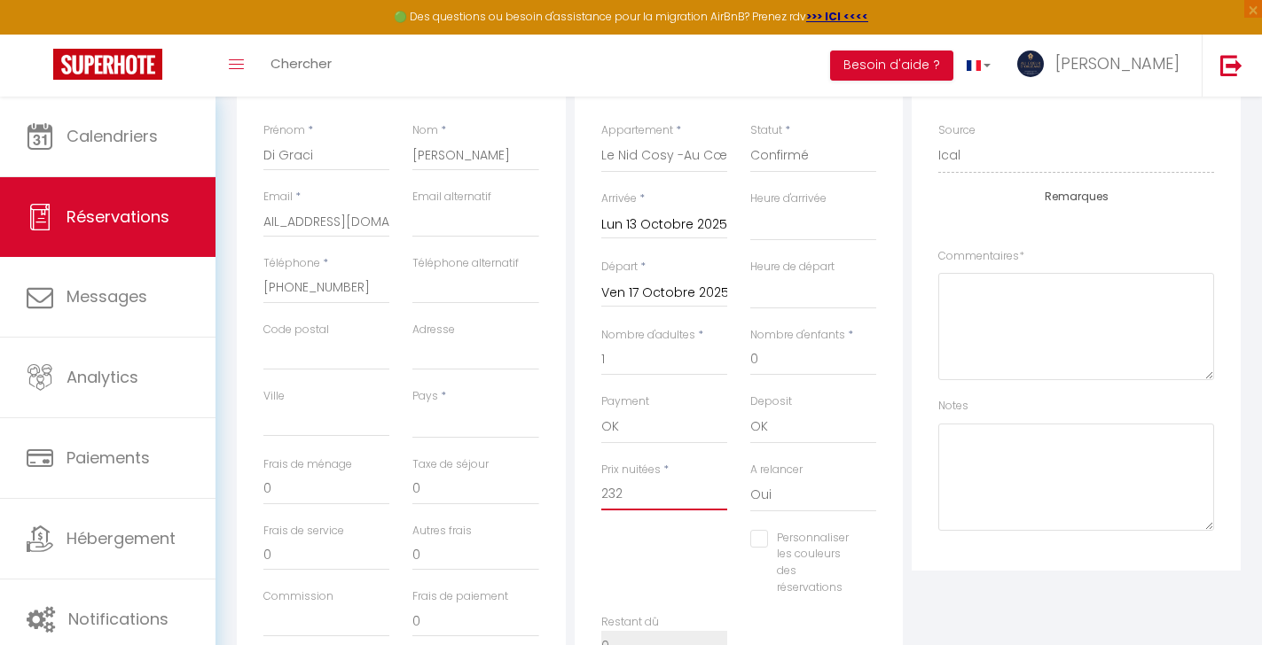
drag, startPoint x: 641, startPoint y: 499, endPoint x: 567, endPoint y: 487, distance: 74.6
click at [601, 487] on input "232" at bounding box center [664, 495] width 126 height 32
paste input "351.37"
type input "351.37"
select select
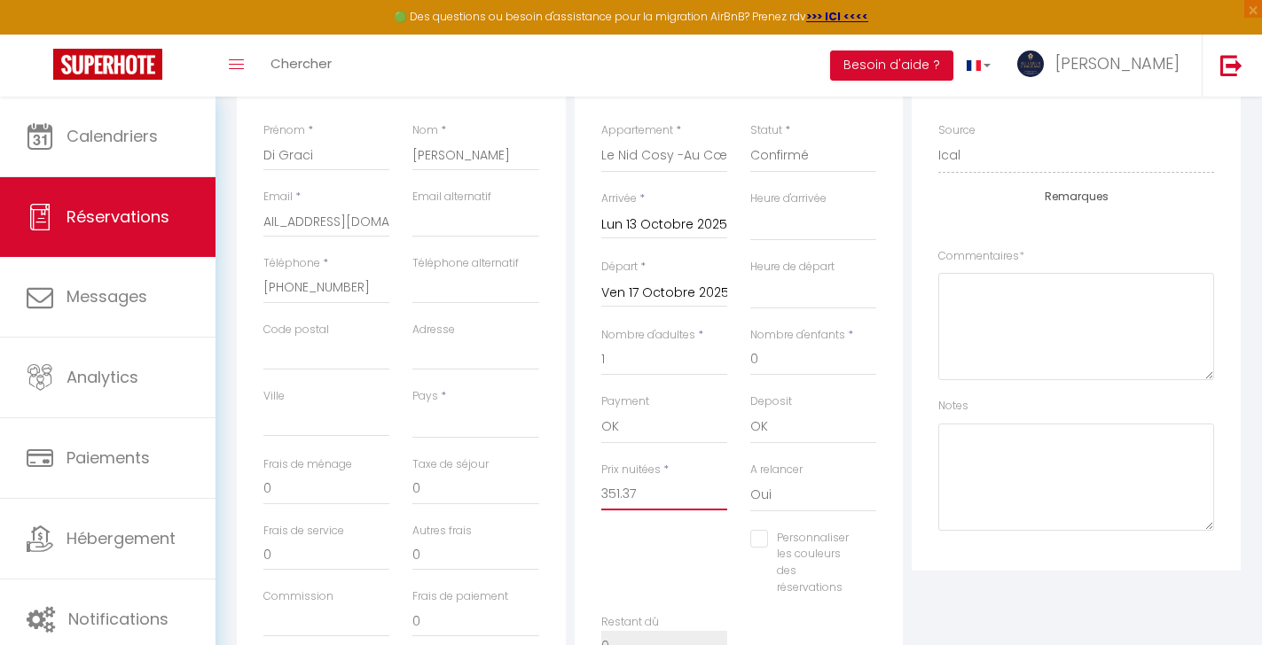
select select
checkbox input "false"
type input "351.37"
click at [741, 480] on div "A relancer Oui Non" at bounding box center [813, 496] width 149 height 68
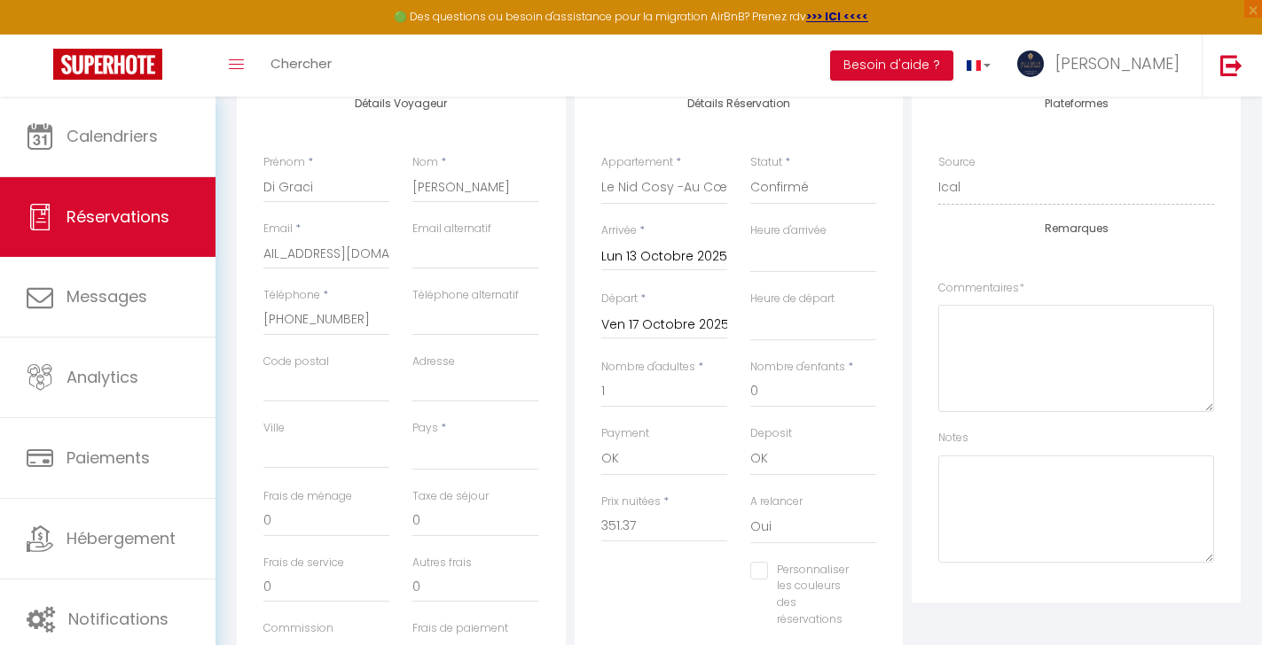
scroll to position [224, 0]
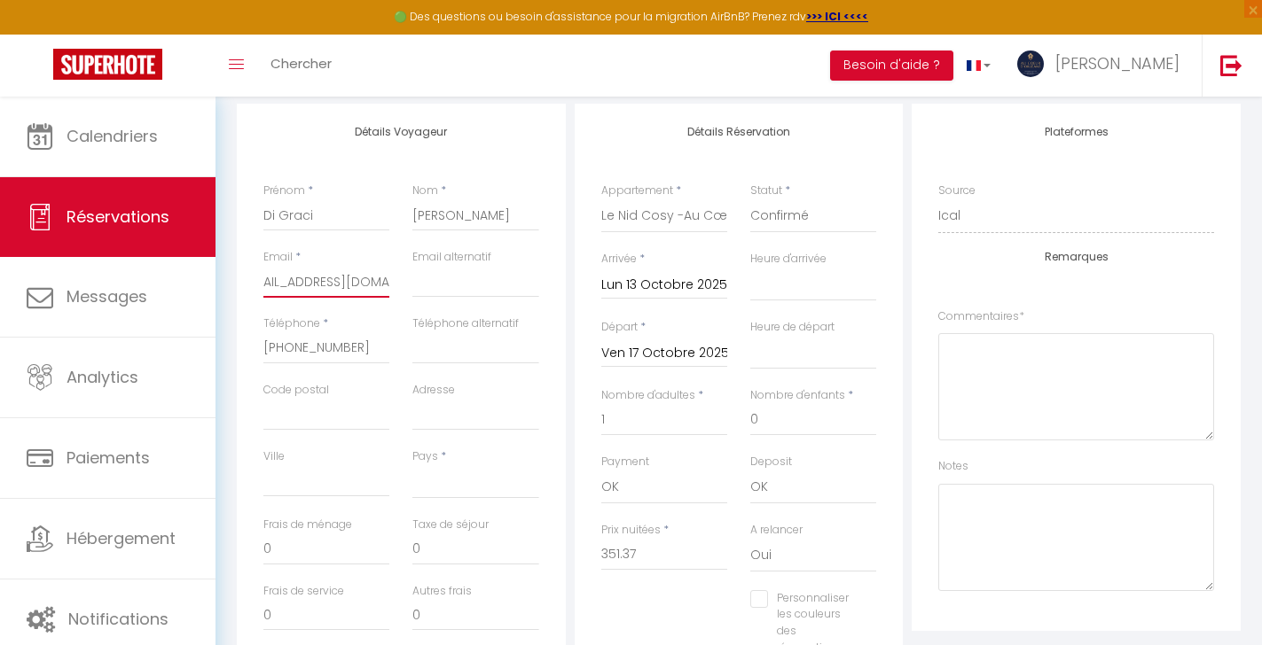
drag, startPoint x: 272, startPoint y: 274, endPoint x: 278, endPoint y: 262, distance: 13.9
click at [273, 269] on input "[EMAIL_ADDRESS][DOMAIN_NAME]" at bounding box center [326, 282] width 126 height 32
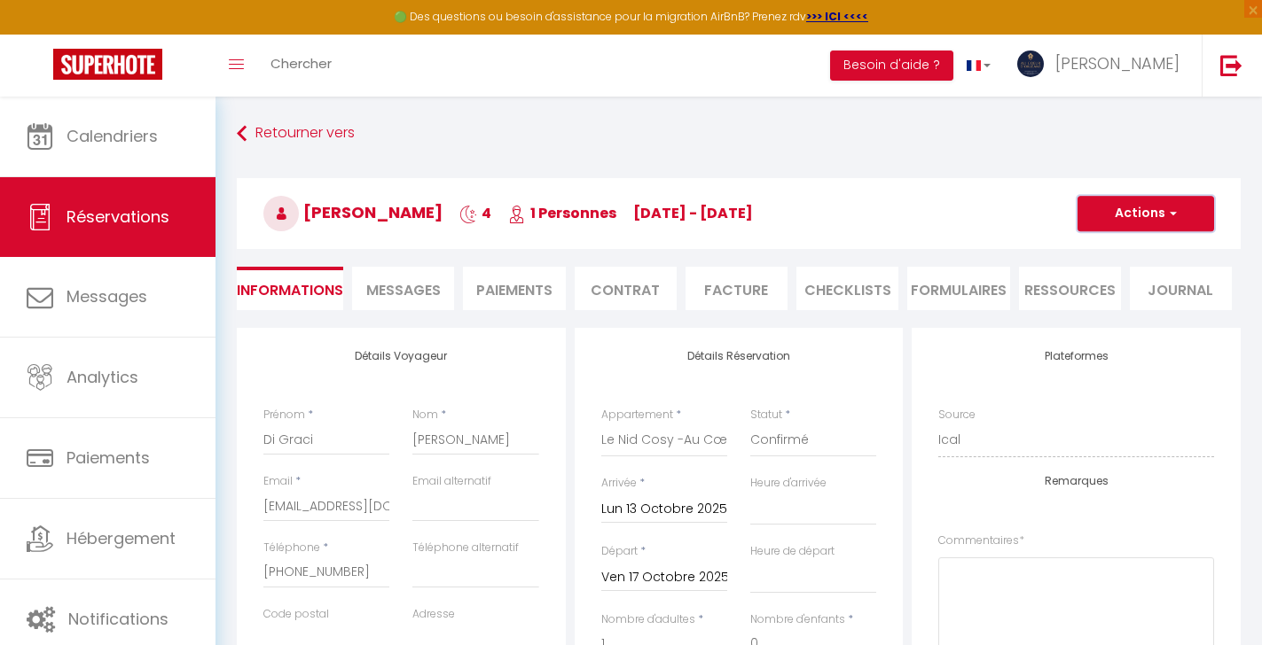
click at [1176, 219] on button "Actions" at bounding box center [1145, 213] width 137 height 35
click at [1123, 254] on link "Enregistrer" at bounding box center [1128, 252] width 140 height 23
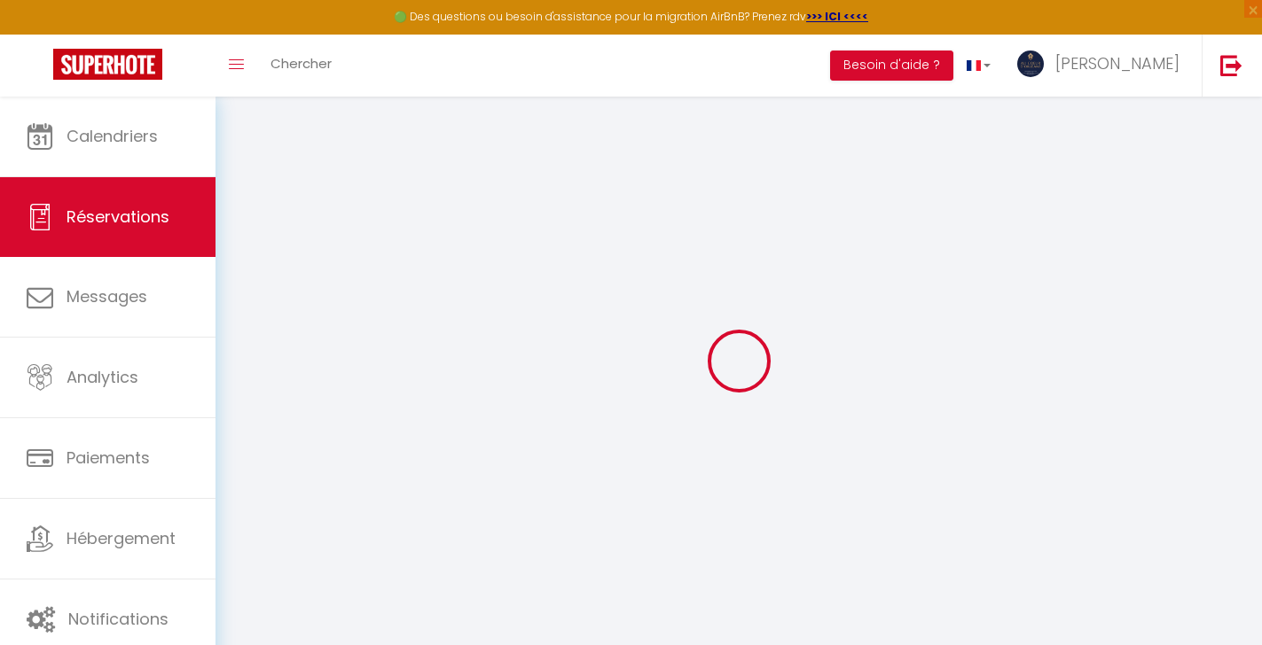
select select "not_cancelled"
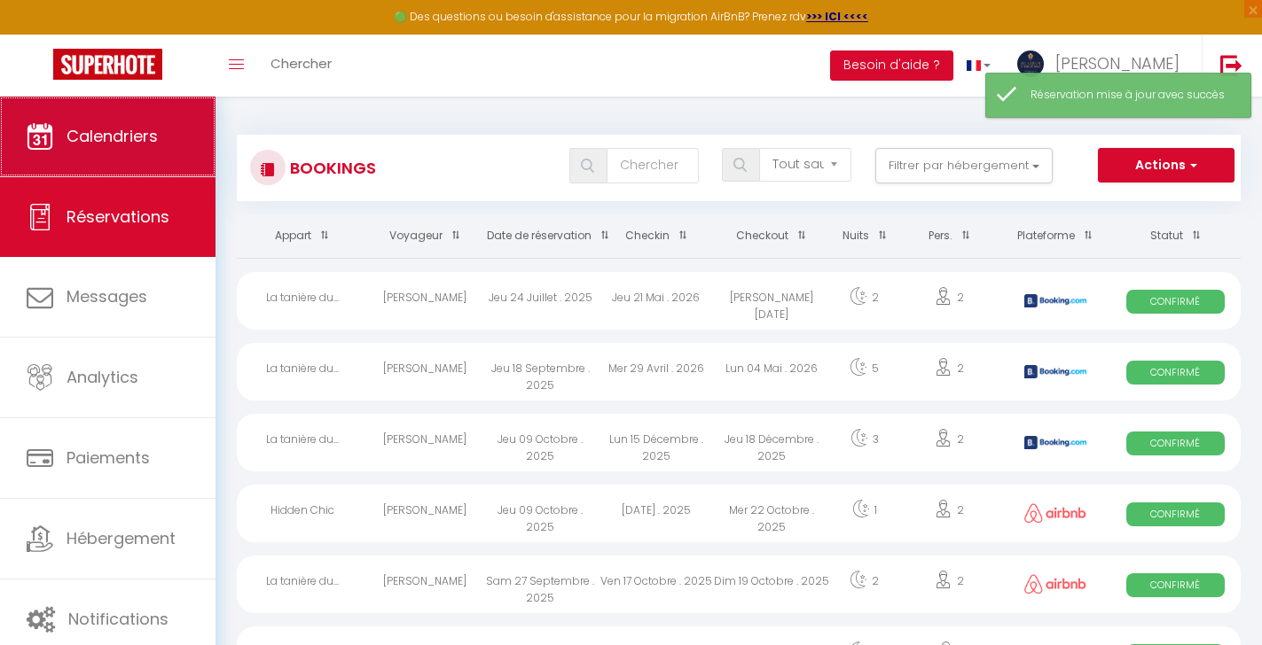
click at [145, 122] on link "Calendriers" at bounding box center [107, 137] width 215 height 80
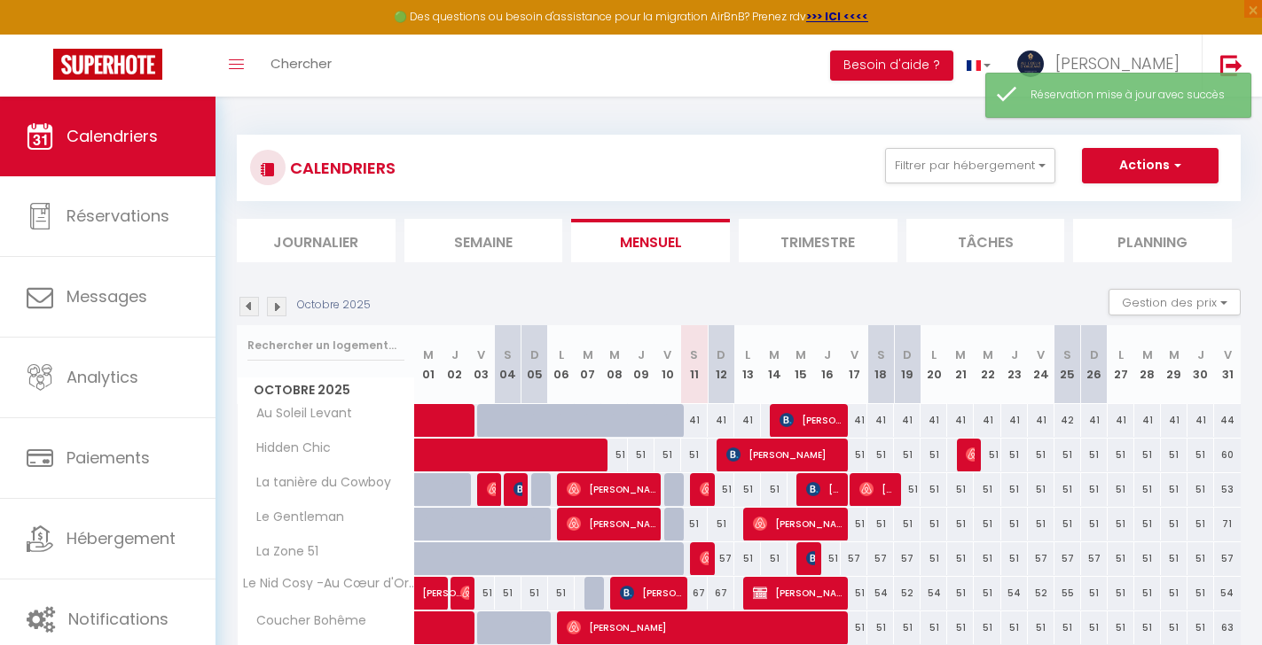
scroll to position [108, 0]
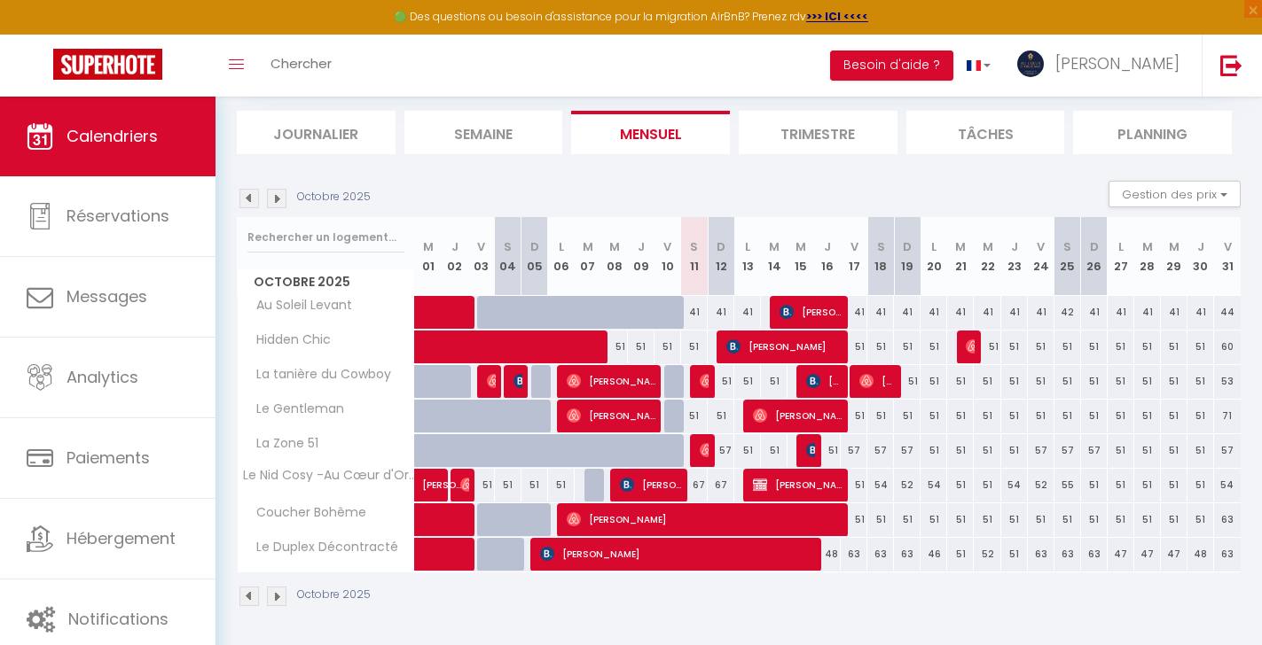
click at [817, 482] on span "[PERSON_NAME]" at bounding box center [797, 485] width 89 height 34
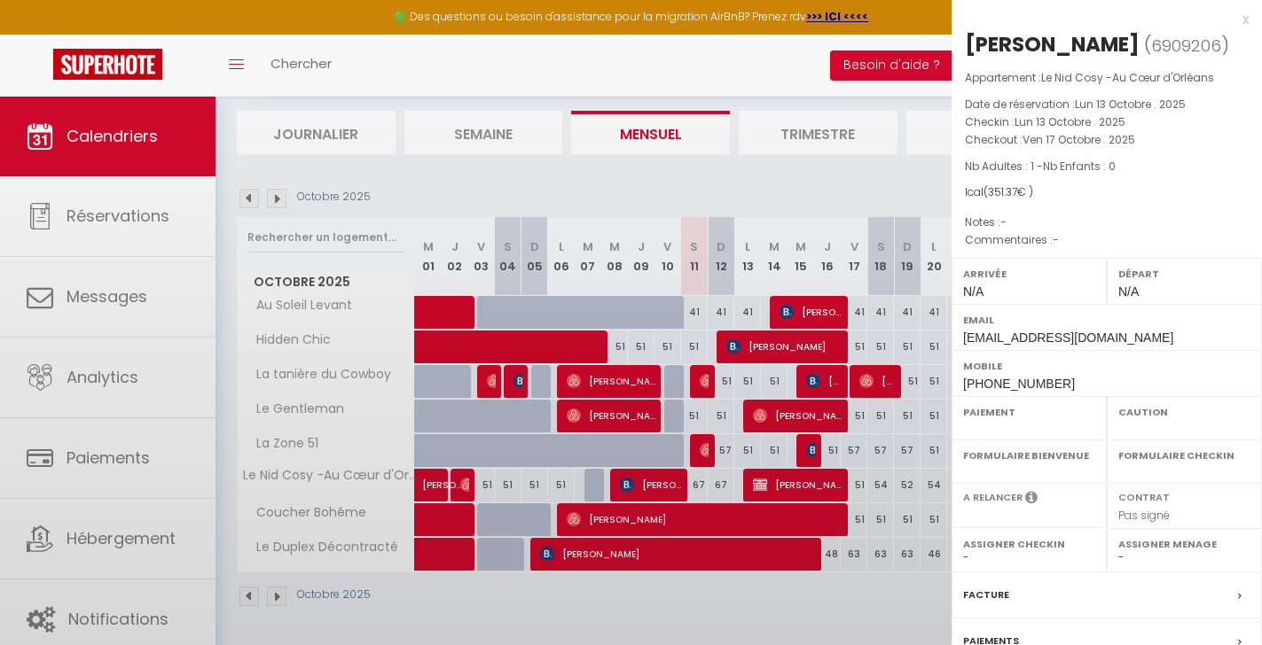
select select "OK"
select select "0"
select select "1"
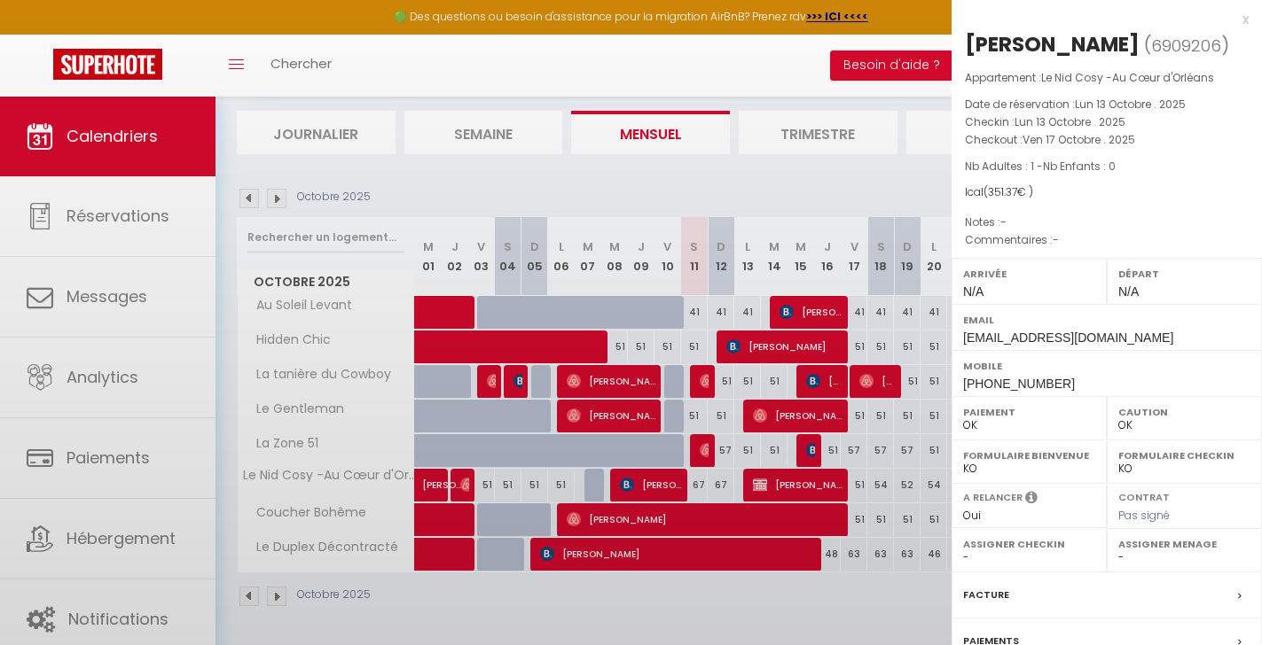
scroll to position [164, 0]
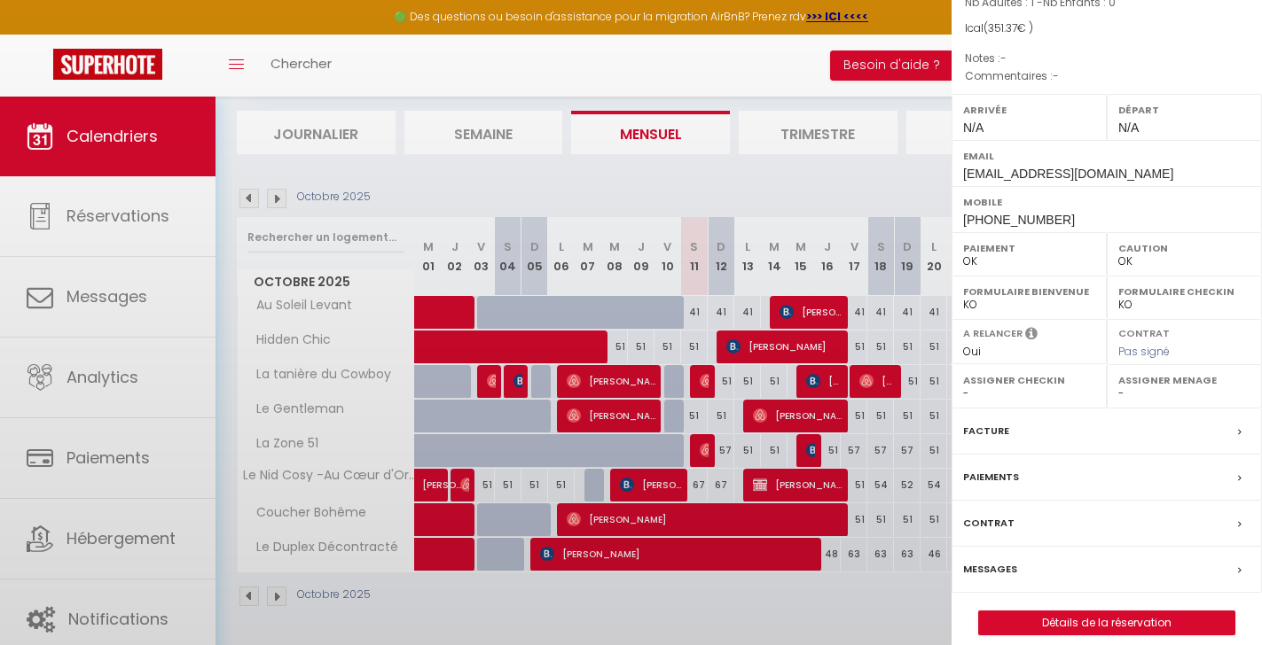
select select
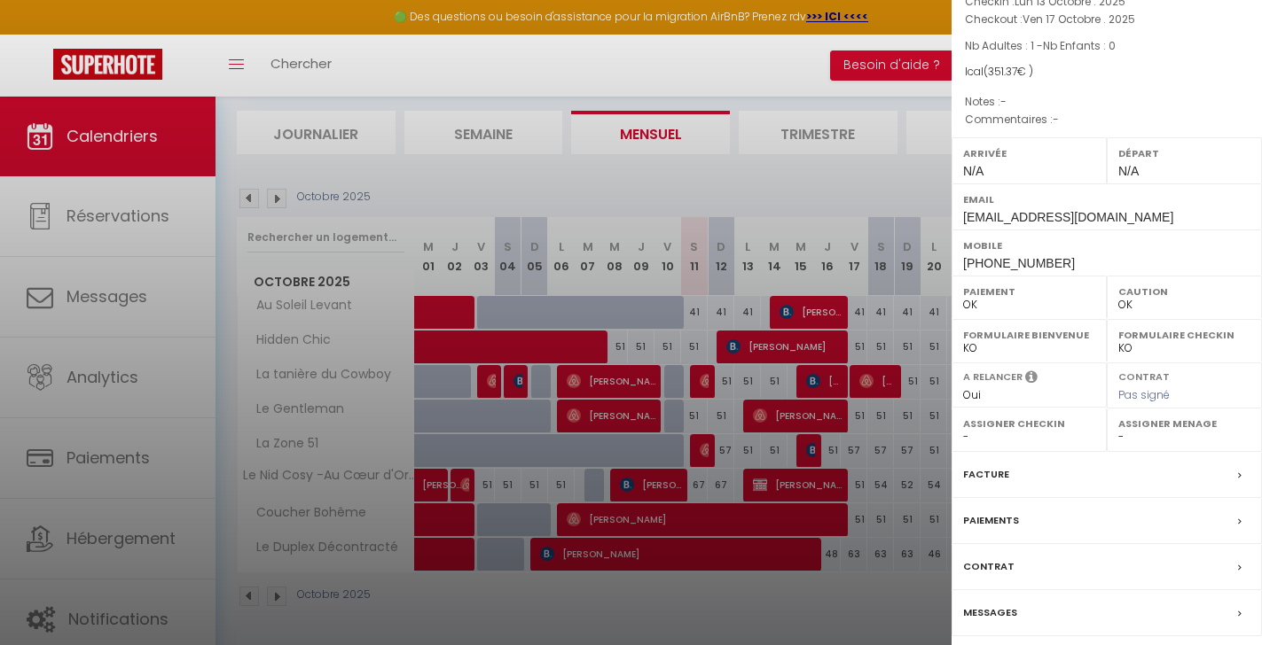
scroll to position [181, 0]
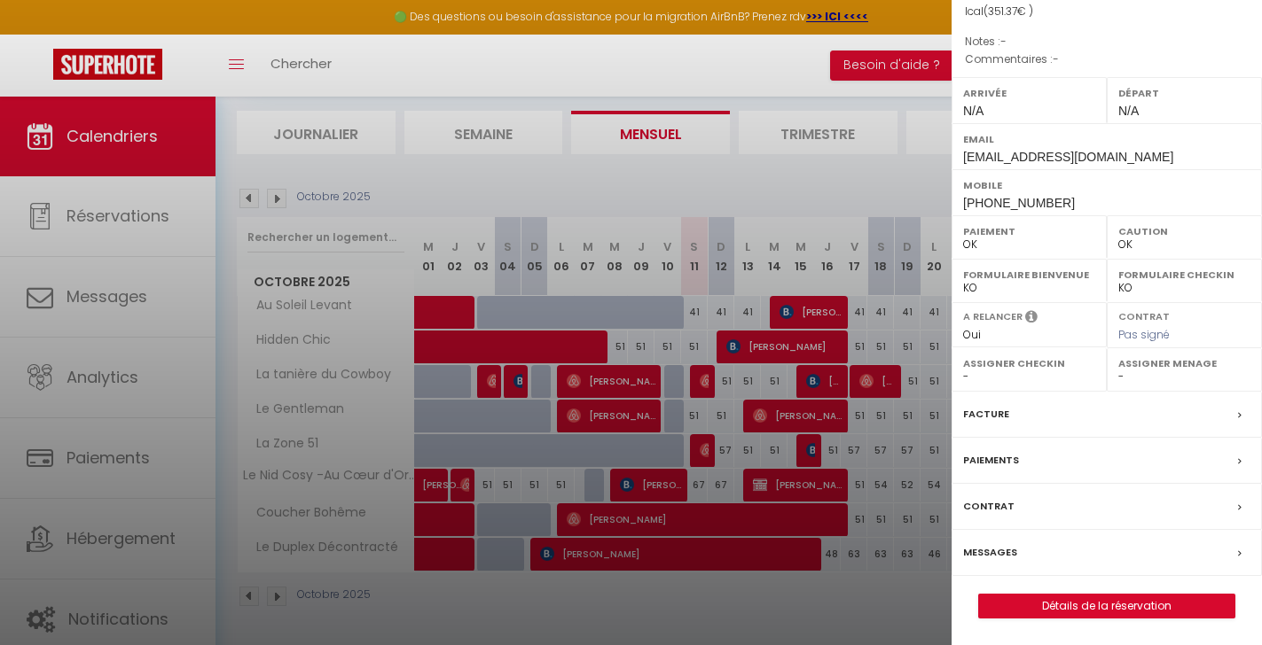
click at [994, 550] on label "Messages" at bounding box center [990, 552] width 54 height 19
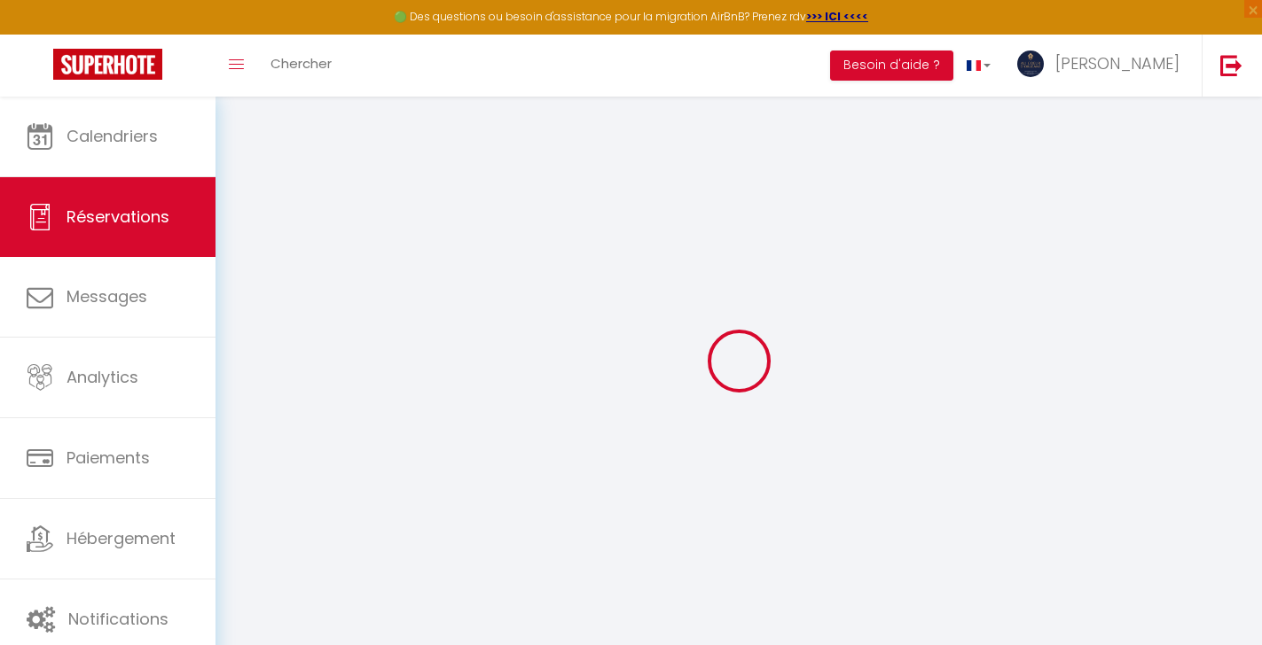
select select
checkbox input "false"
select select
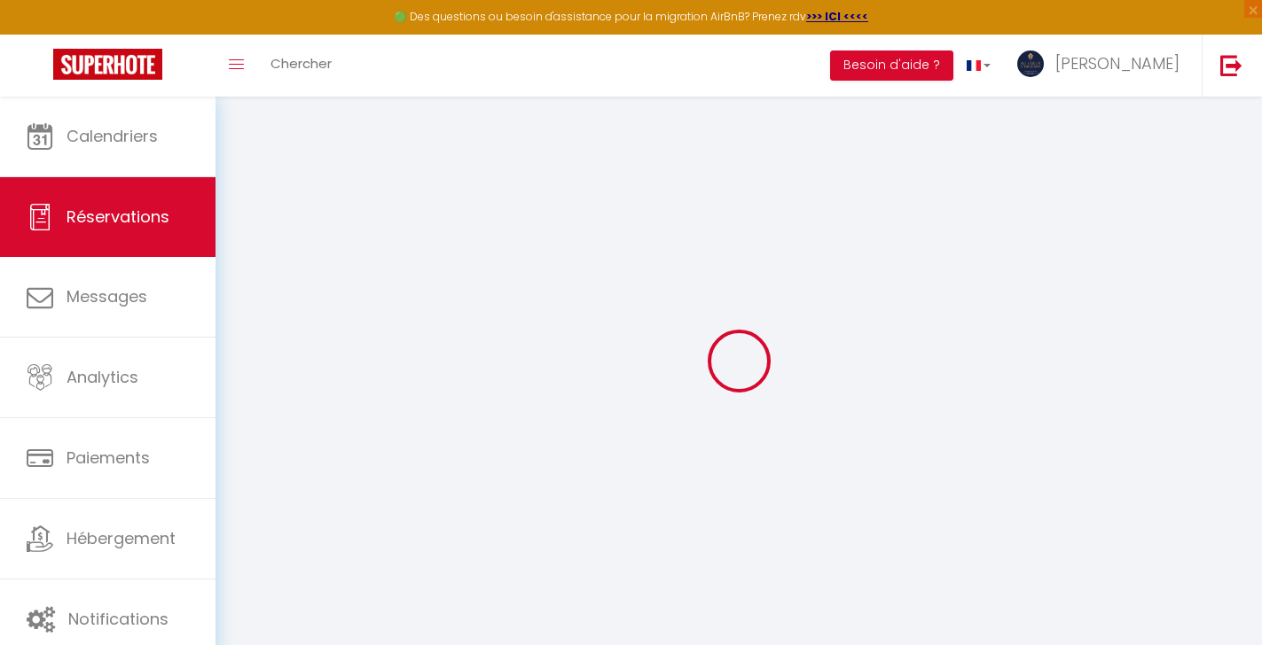
select select
checkbox input "false"
